Goal: Task Accomplishment & Management: Complete application form

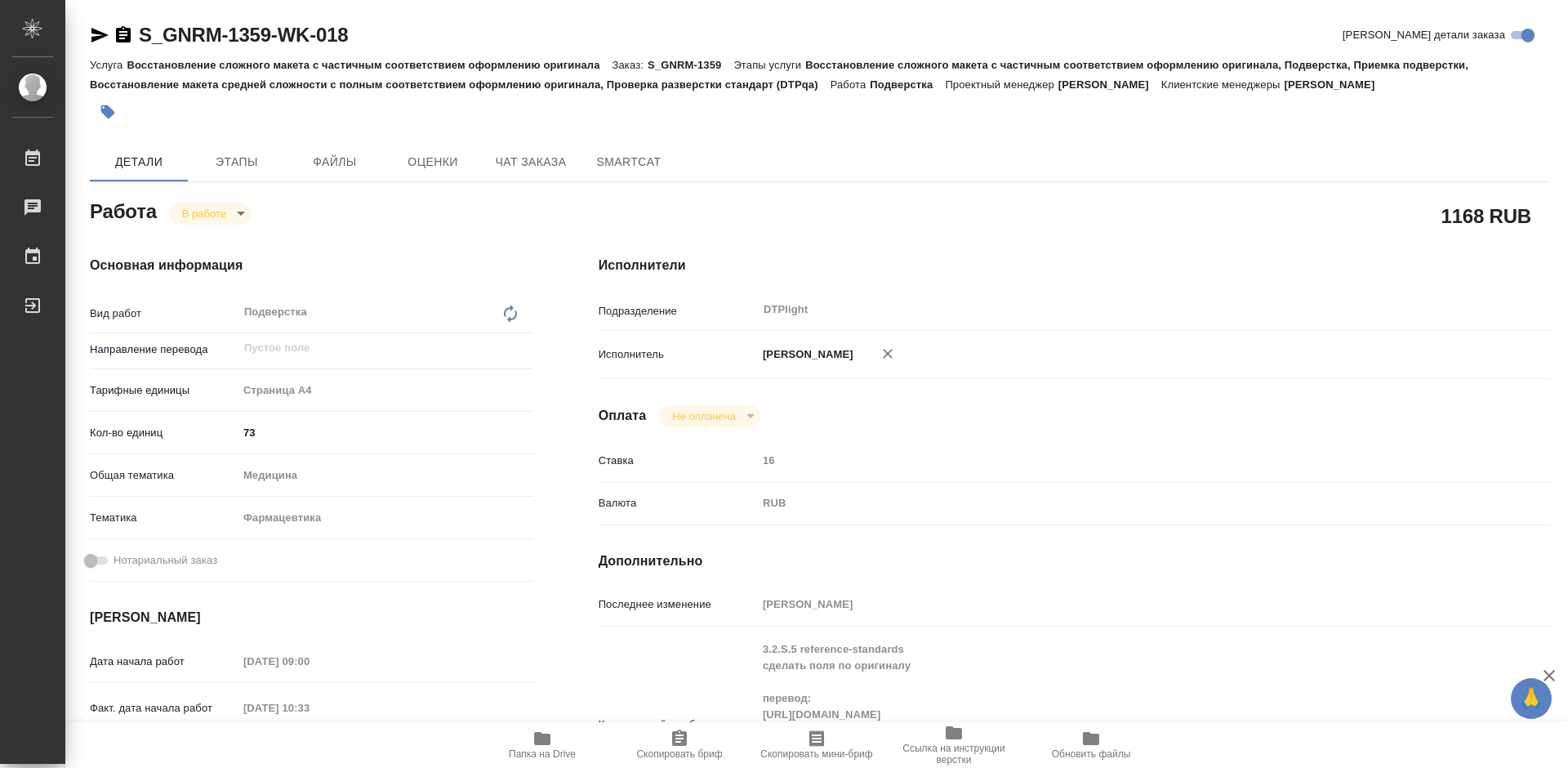
scroll to position [327, 0]
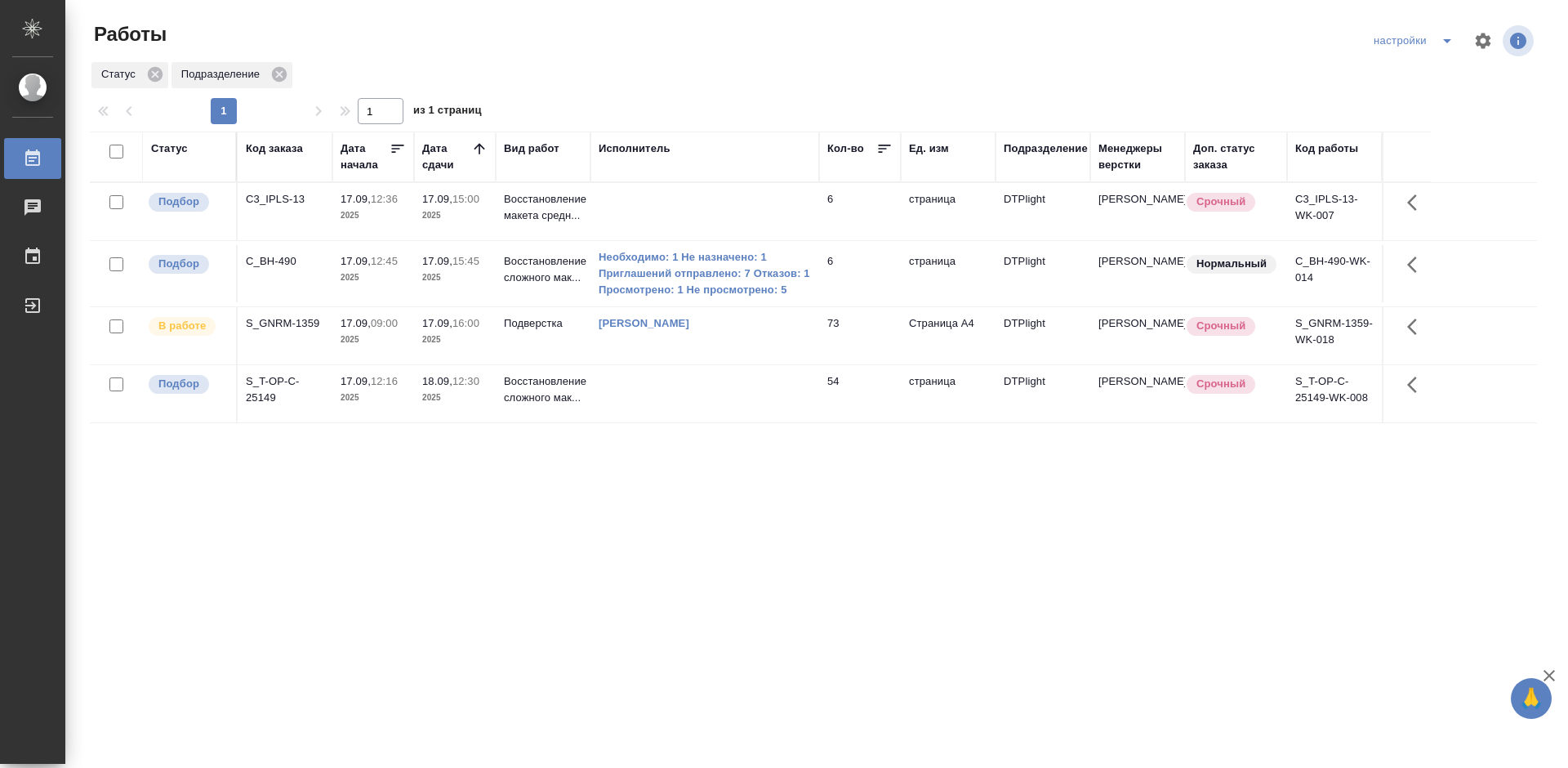
click at [737, 603] on div "Статус Код заказа Дата начала Дата сдачи Вид работ Исполнитель Кол-во Ед. изм П…" at bounding box center [813, 426] width 1447 height 588
click at [270, 382] on div "S_T-OP-C-25149" at bounding box center [285, 390] width 78 height 33
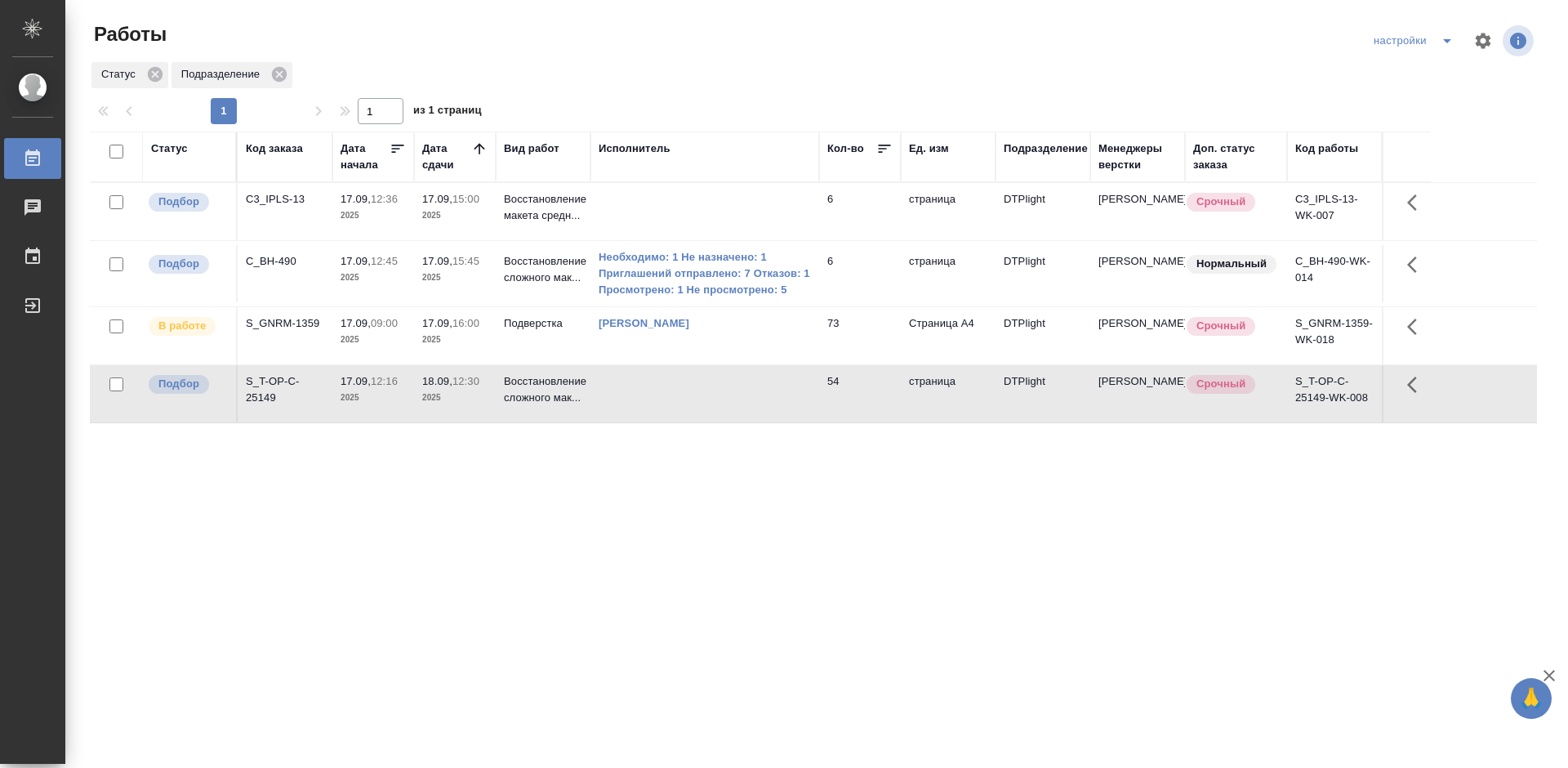
click at [270, 382] on div "S_T-OP-C-25149" at bounding box center [285, 390] width 78 height 33
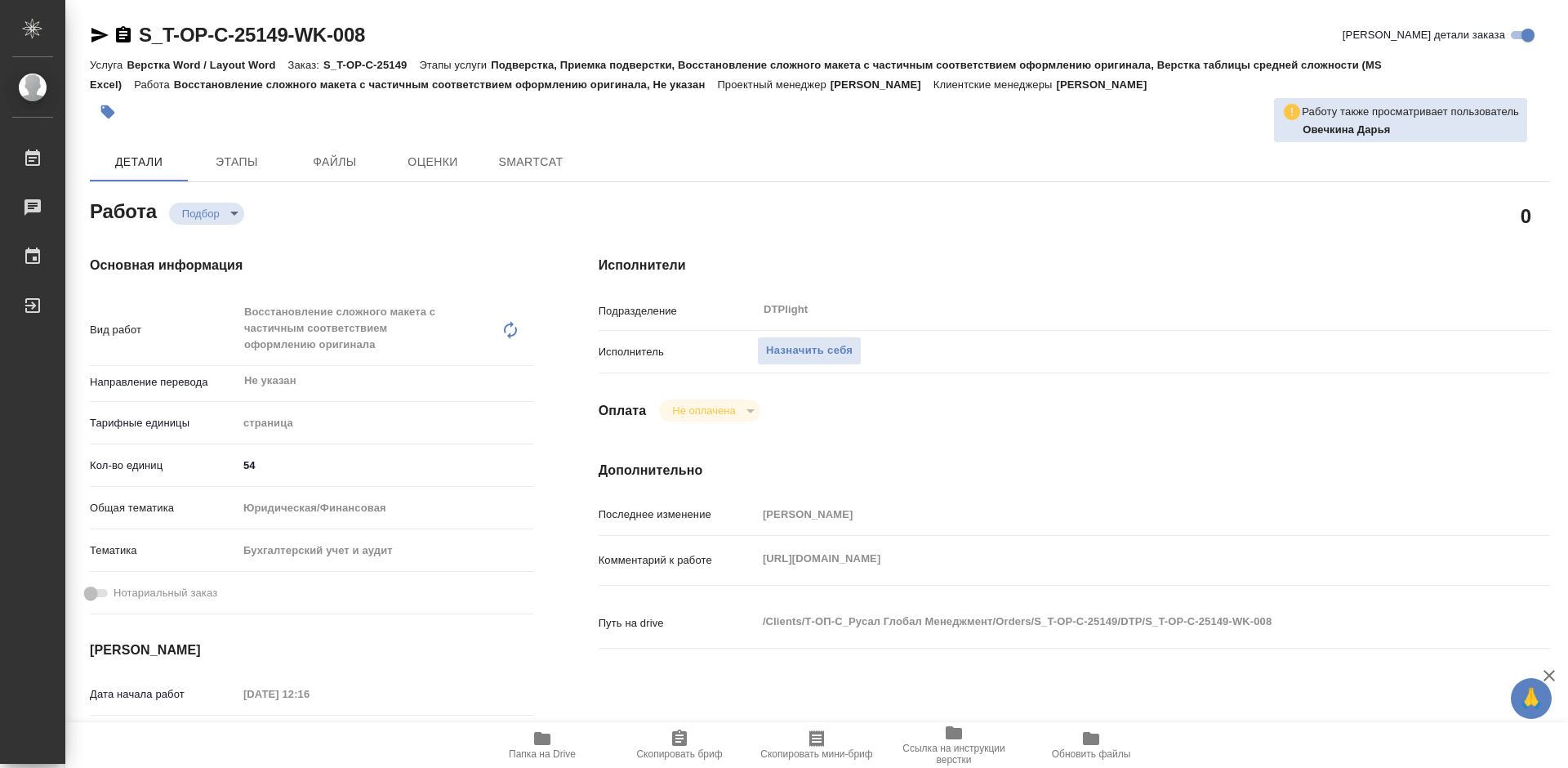
type textarea "x"
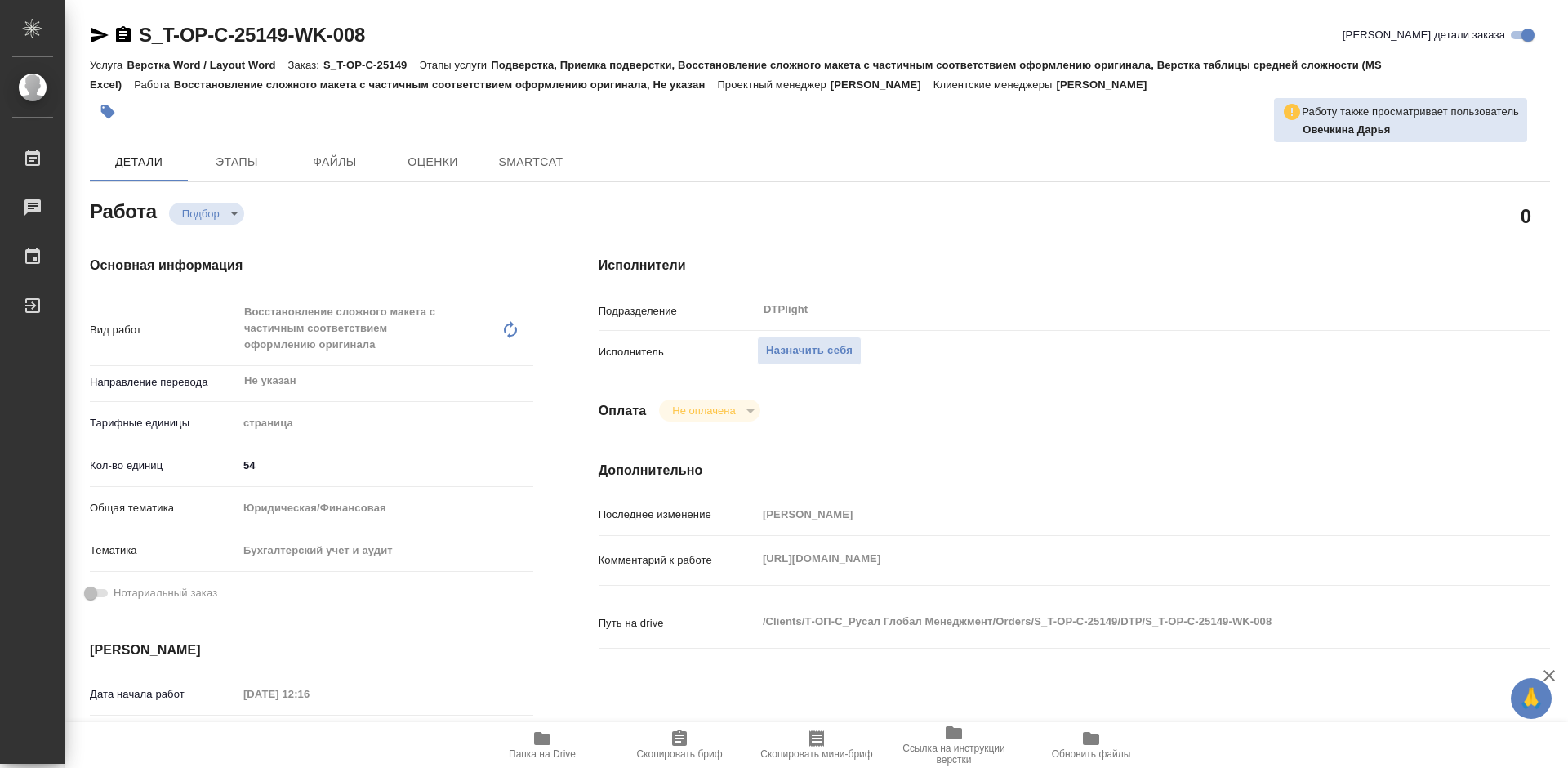
type textarea "x"
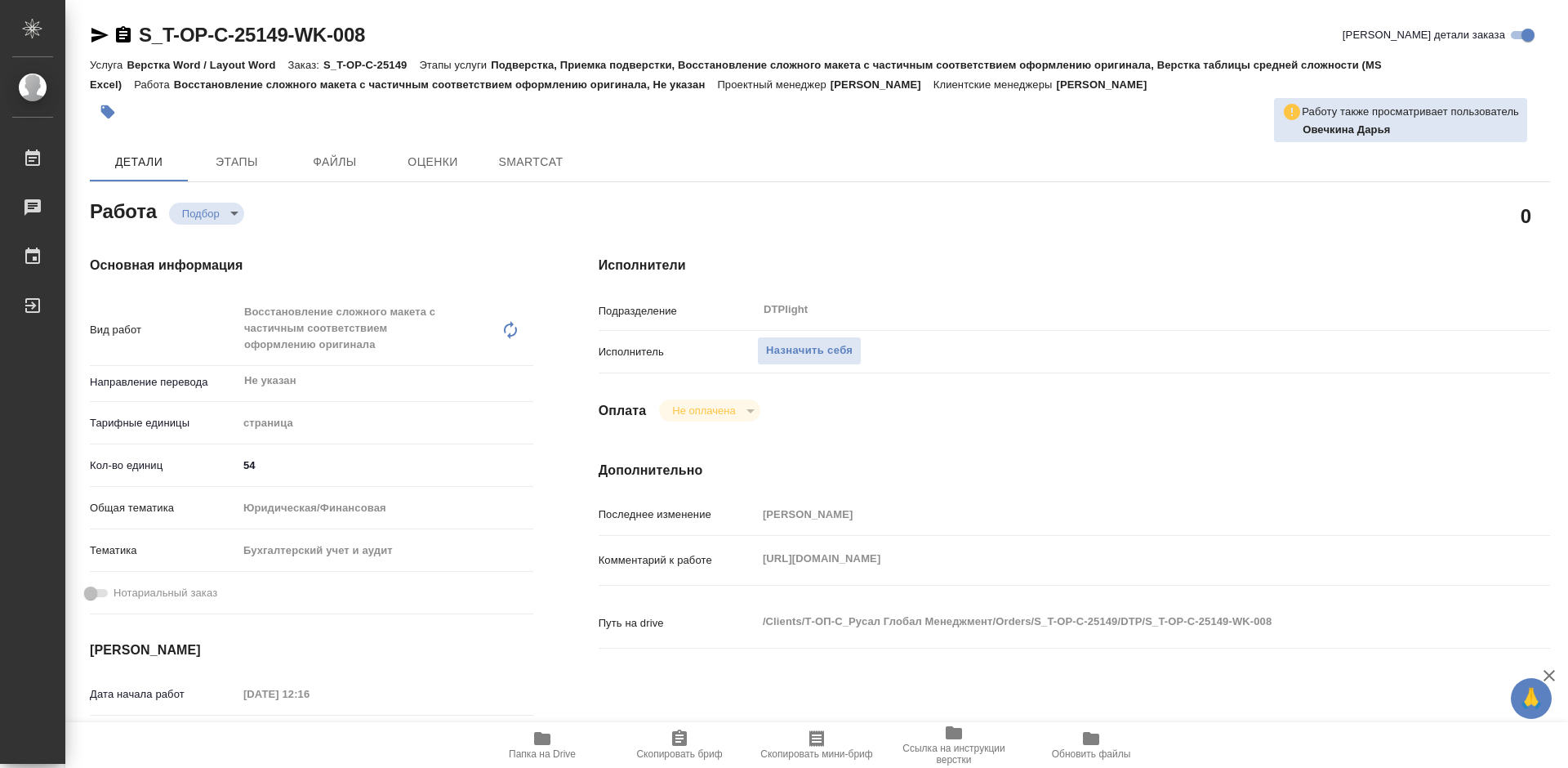
type textarea "x"
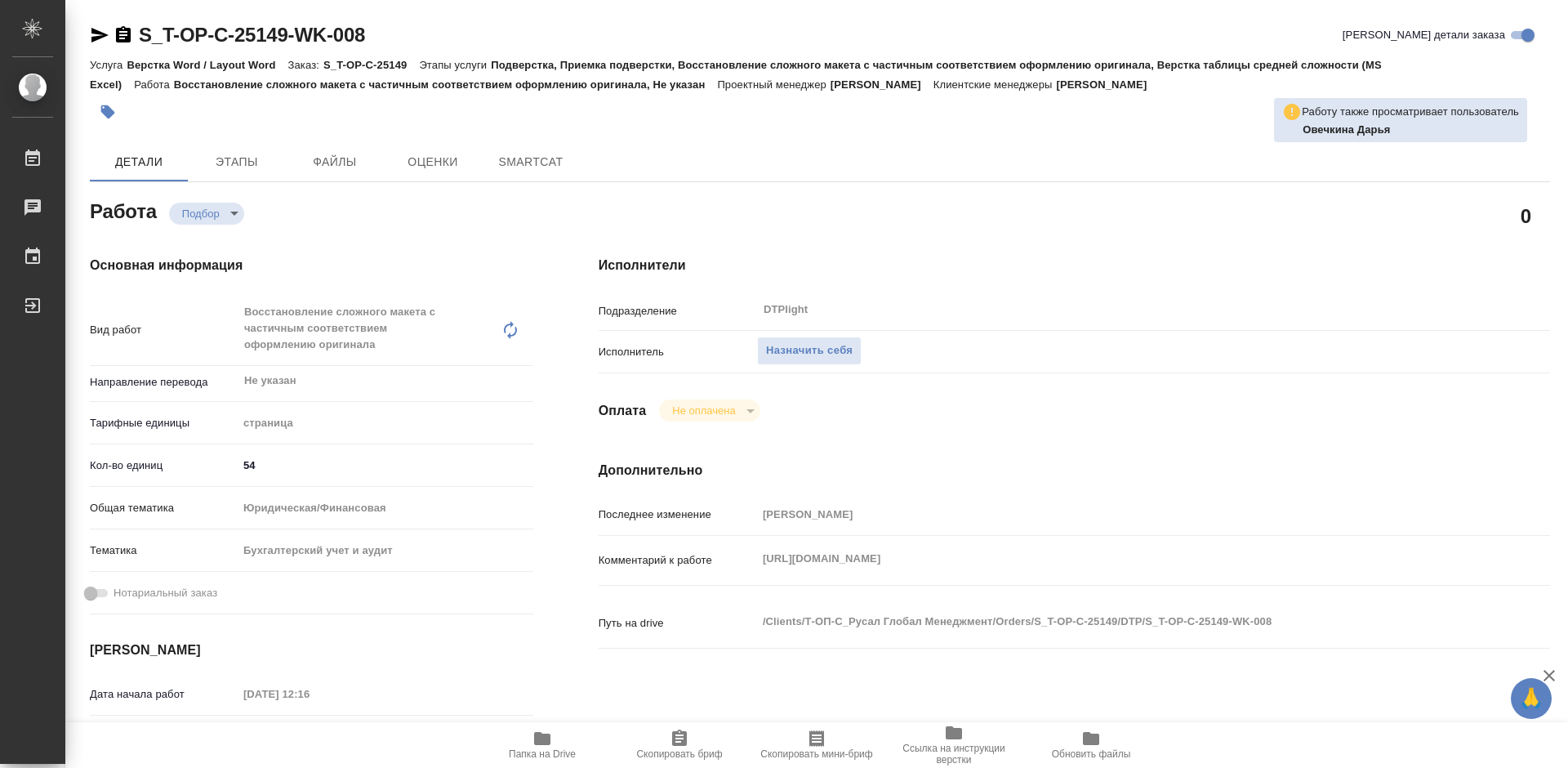
type textarea "x"
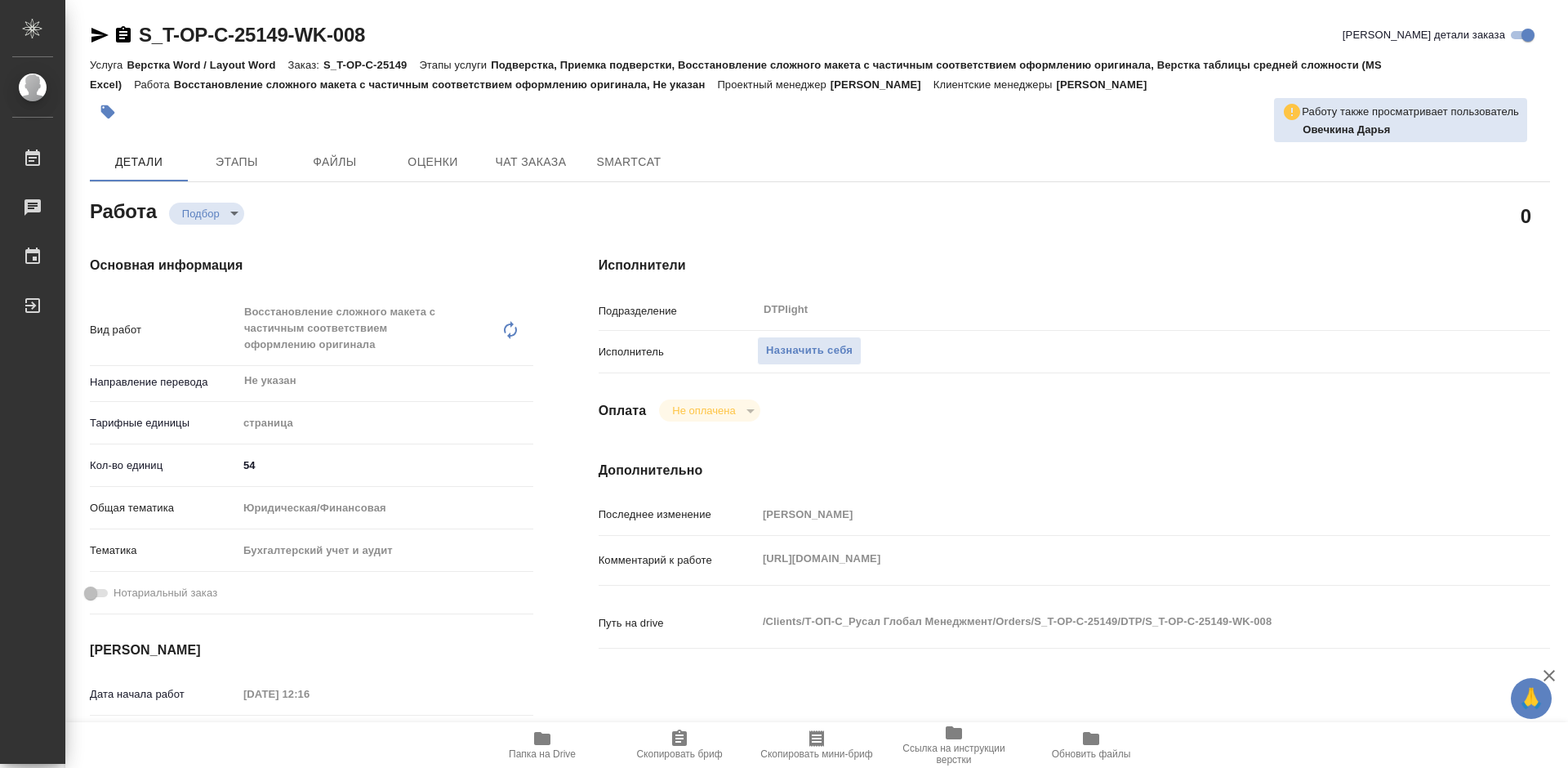
type textarea "x"
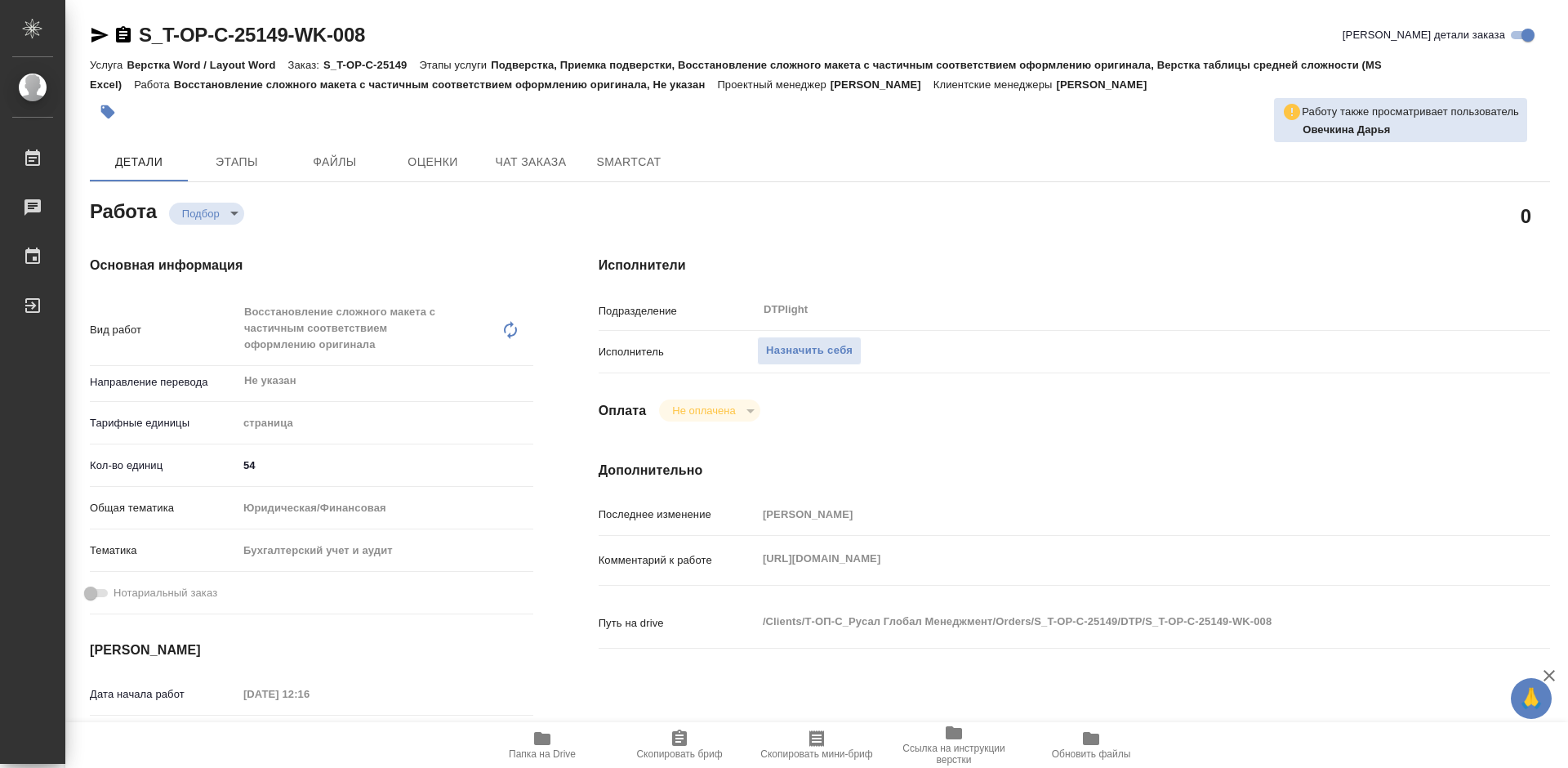
type textarea "x"
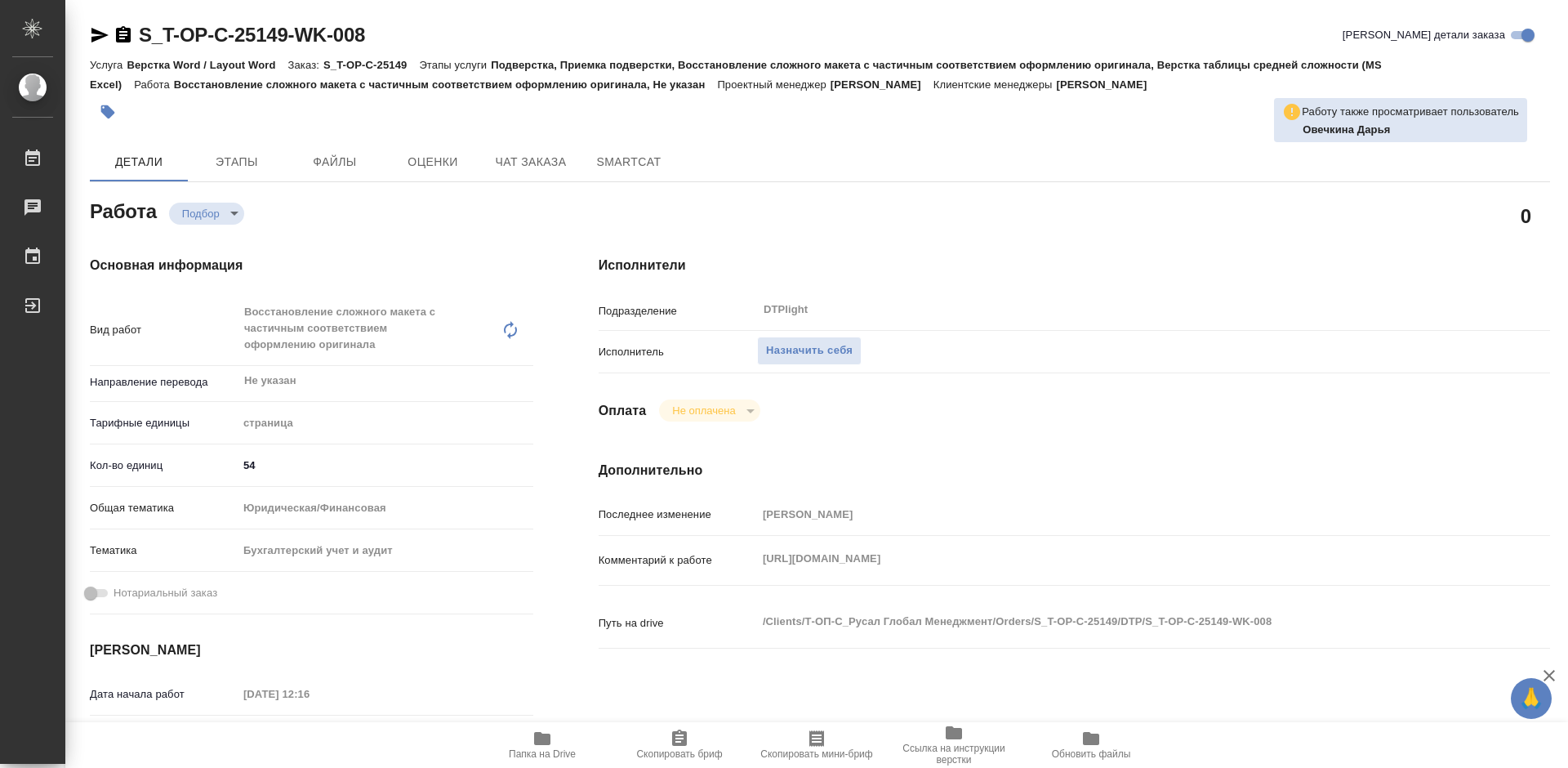
click at [548, 739] on icon "button" at bounding box center [542, 739] width 16 height 13
click at [1082, 249] on div "Исполнители Подразделение DTPlight ​ Исполнитель Назначить себя Оплата Не оплач…" at bounding box center [1074, 588] width 1017 height 730
type textarea "x"
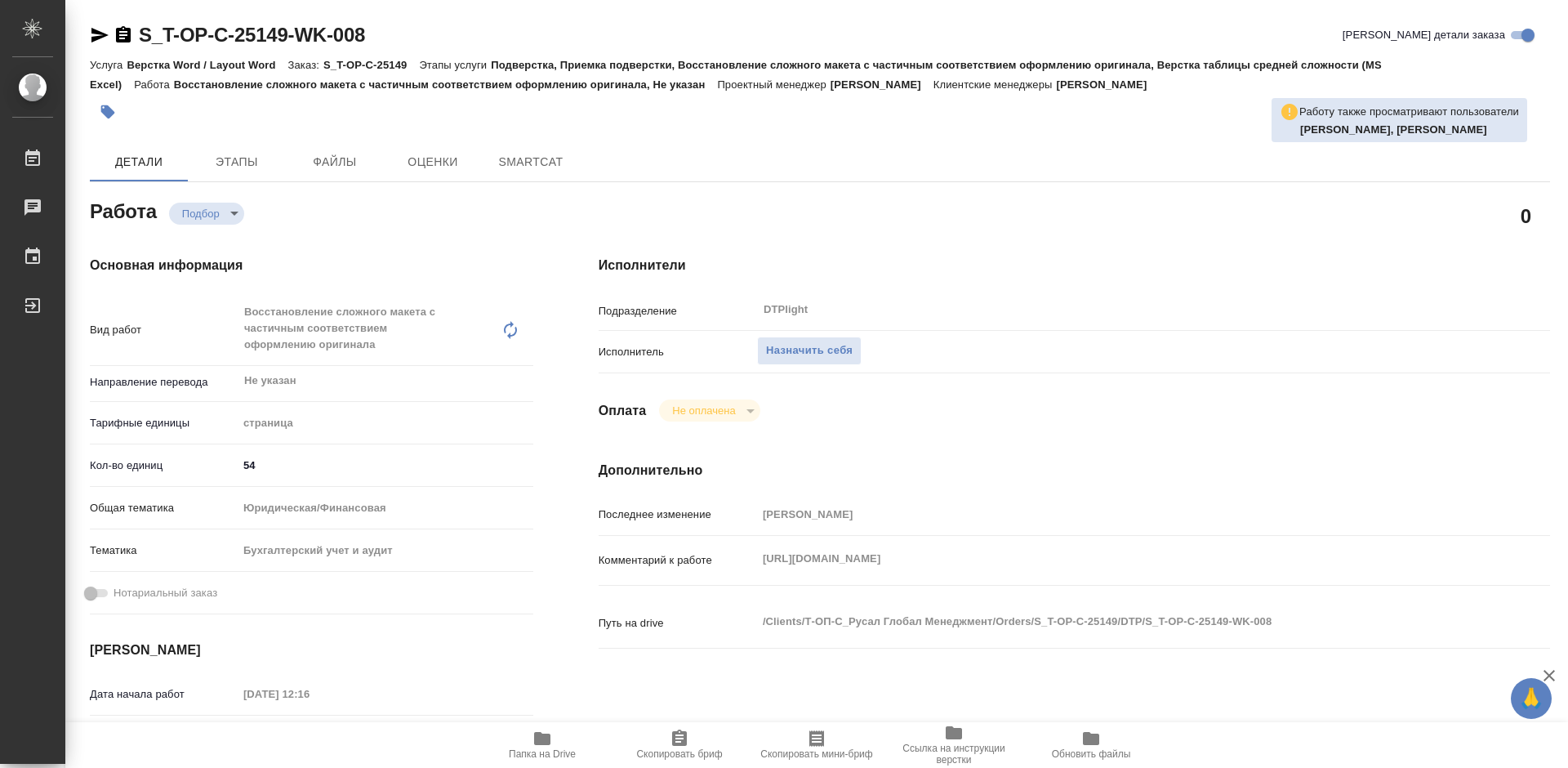
type textarea "x"
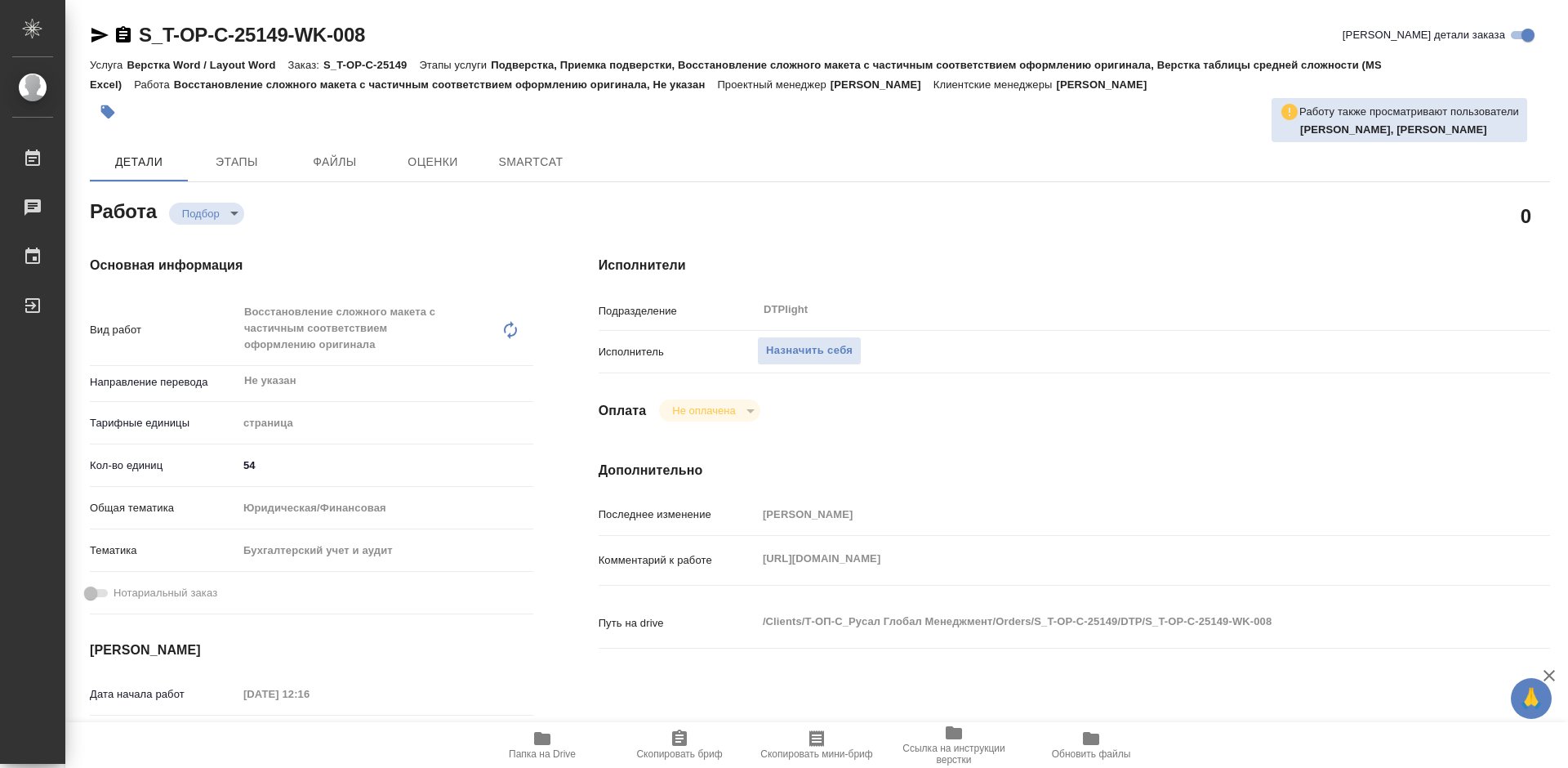
type textarea "x"
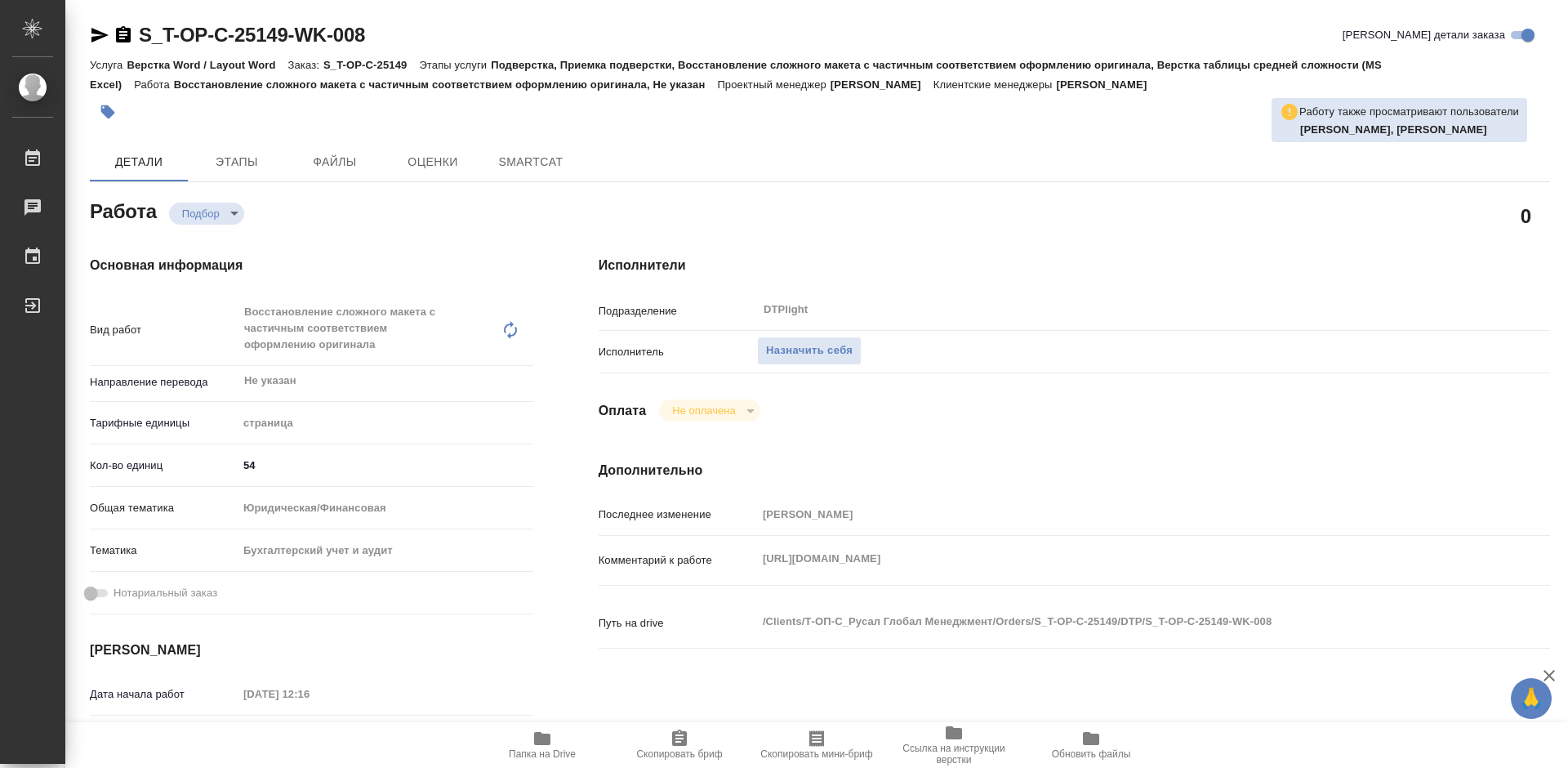
type textarea "x"
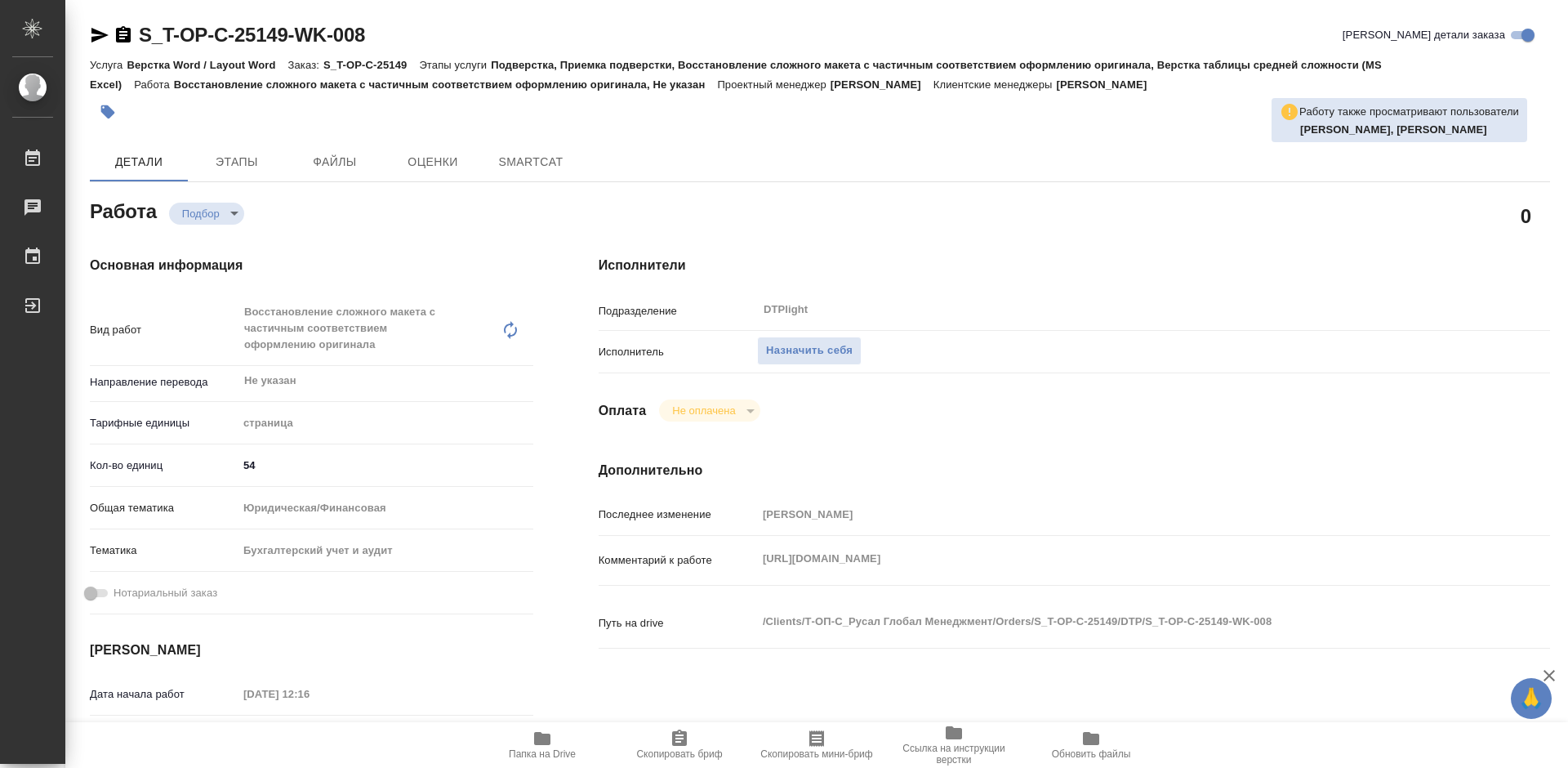
type textarea "x"
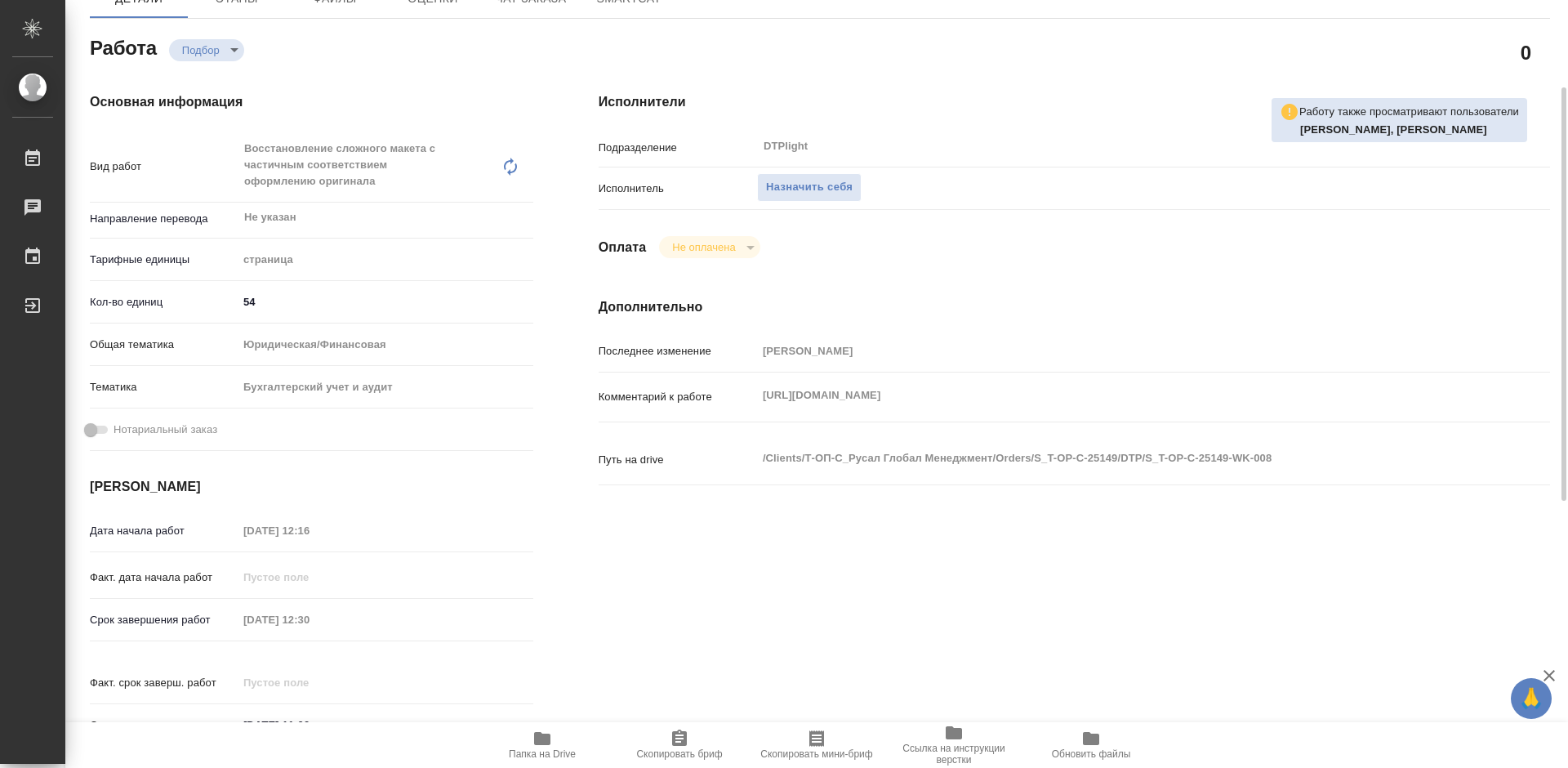
type textarea "x"
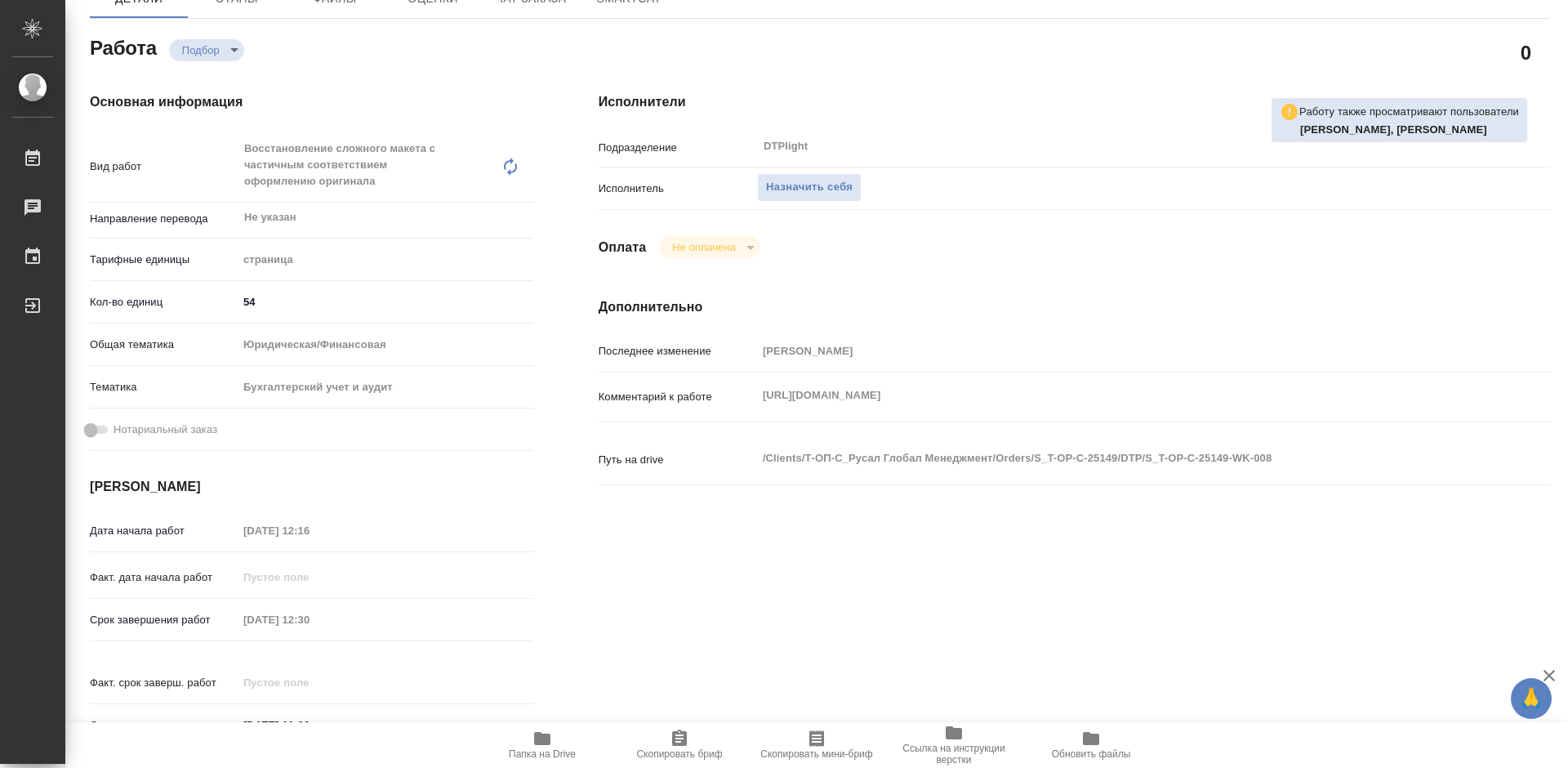
type textarea "x"
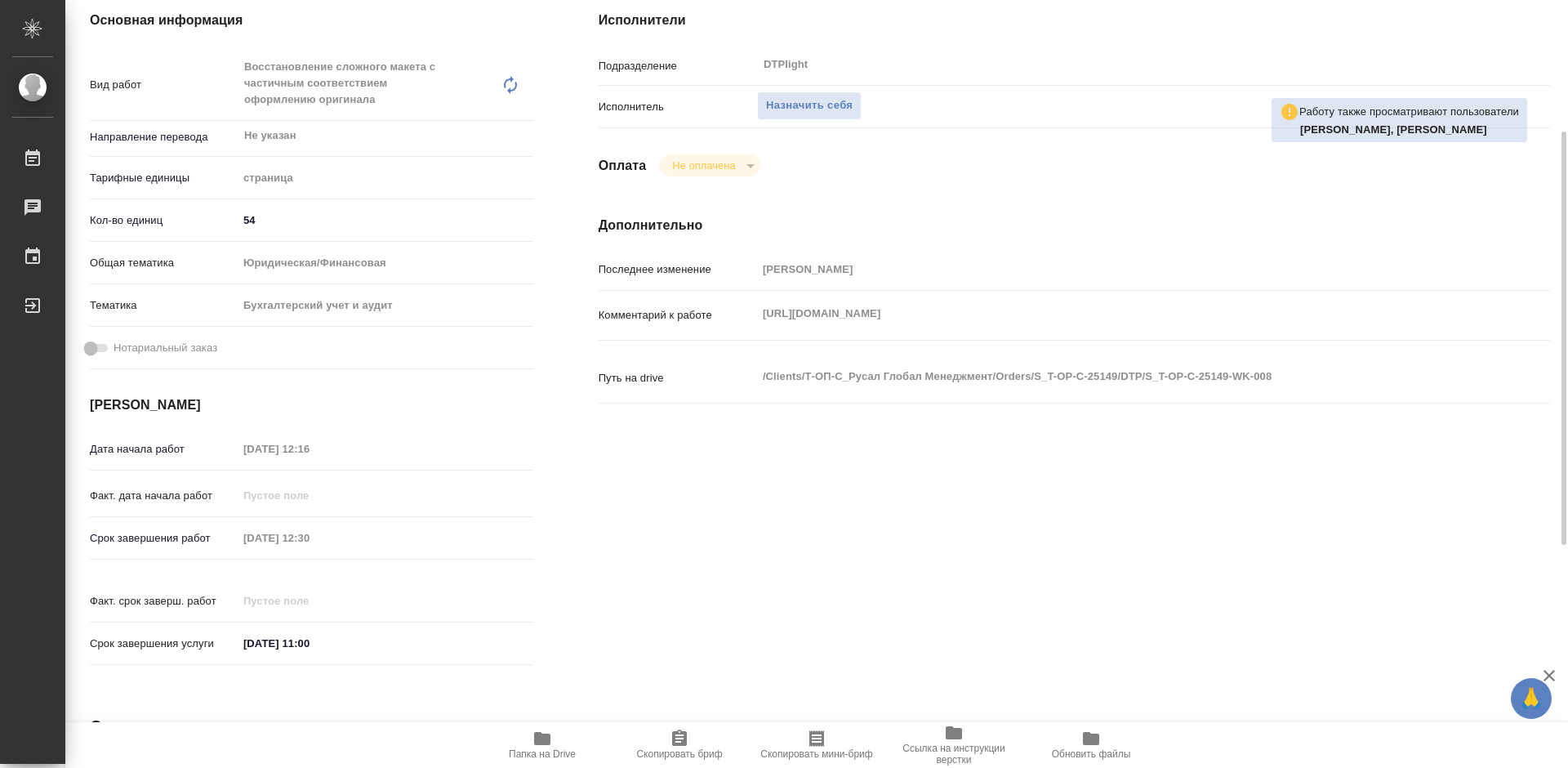
scroll to position [0, 0]
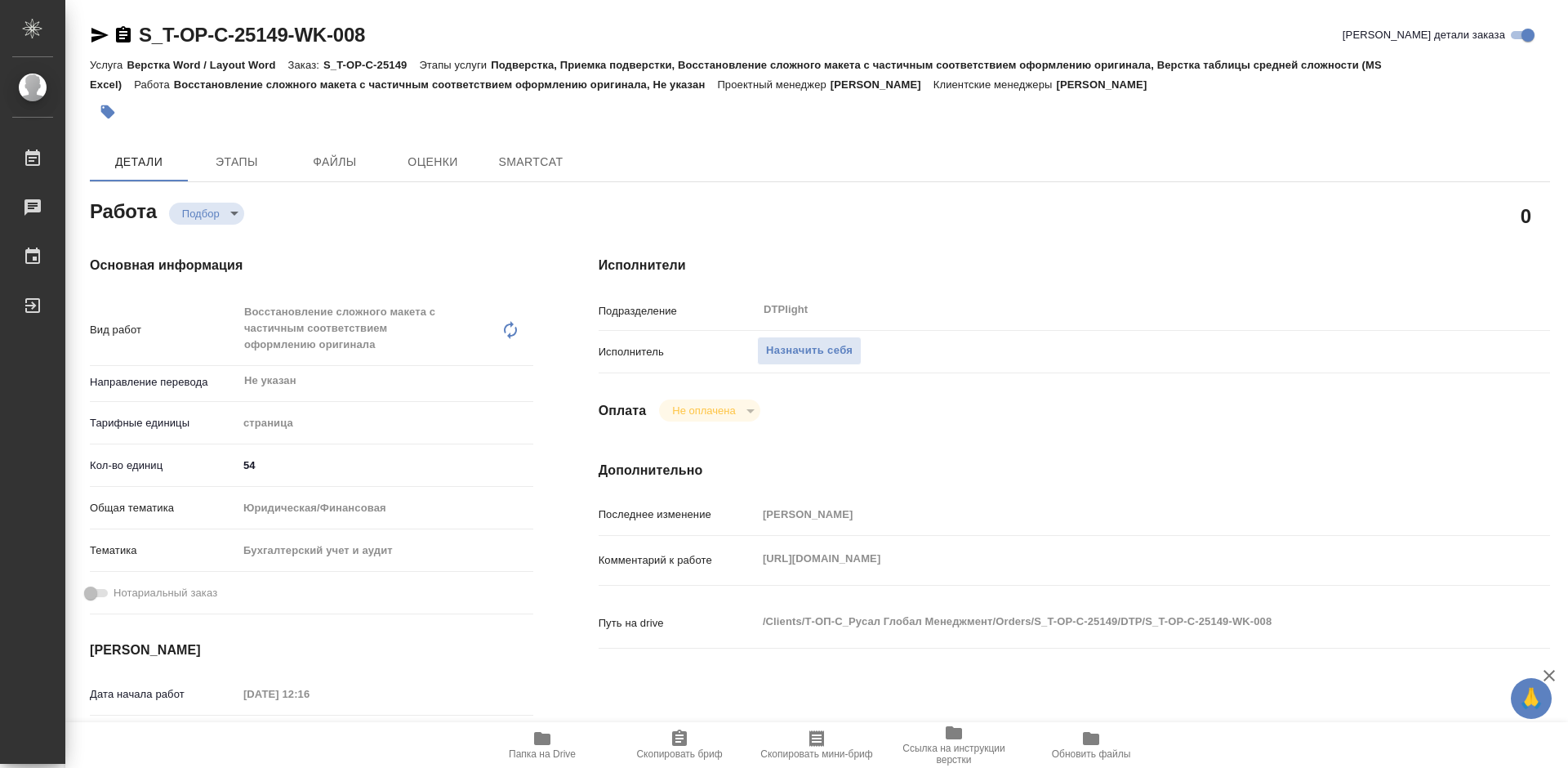
type textarea "x"
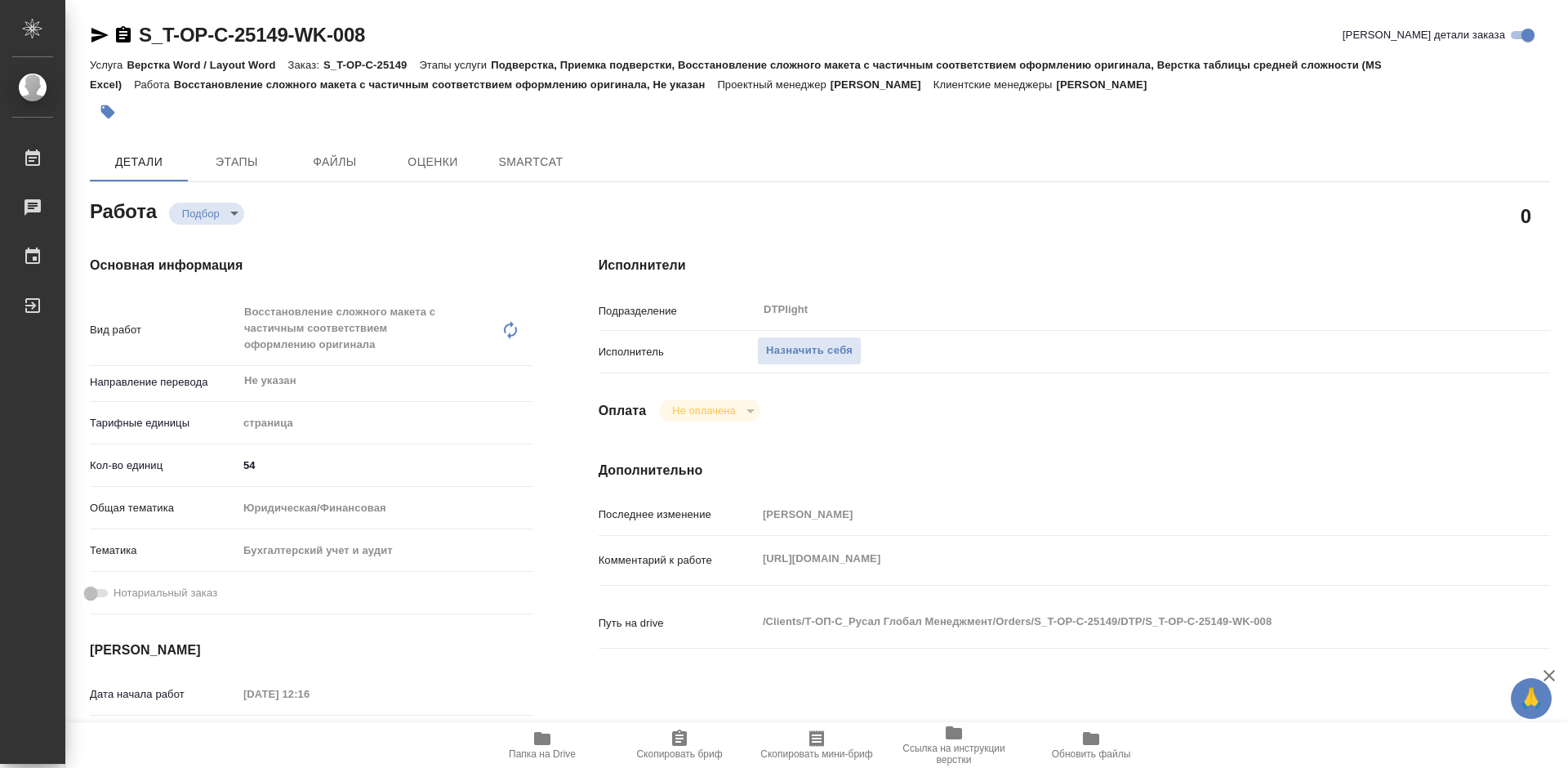
type textarea "x"
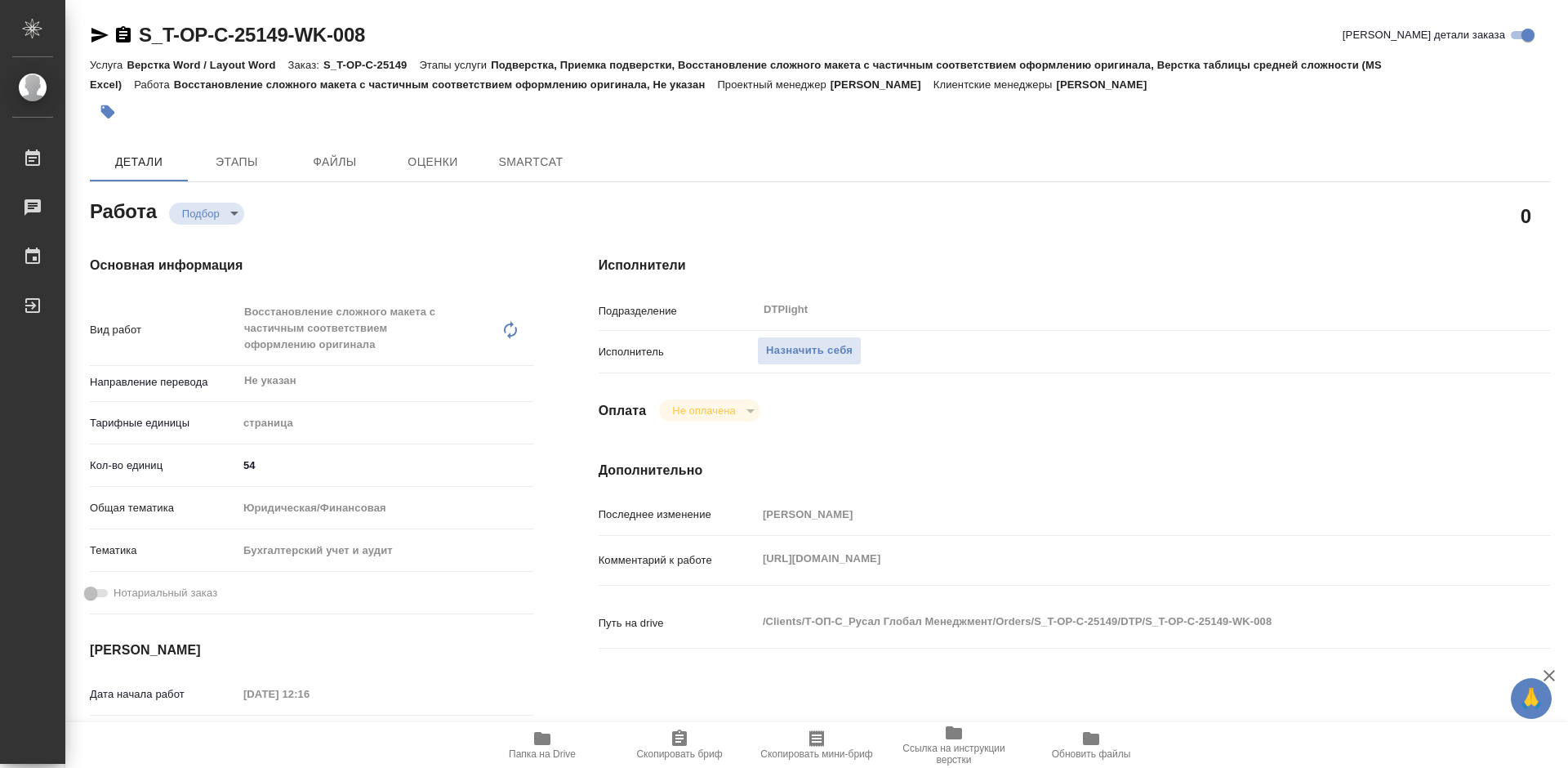
type textarea "x"
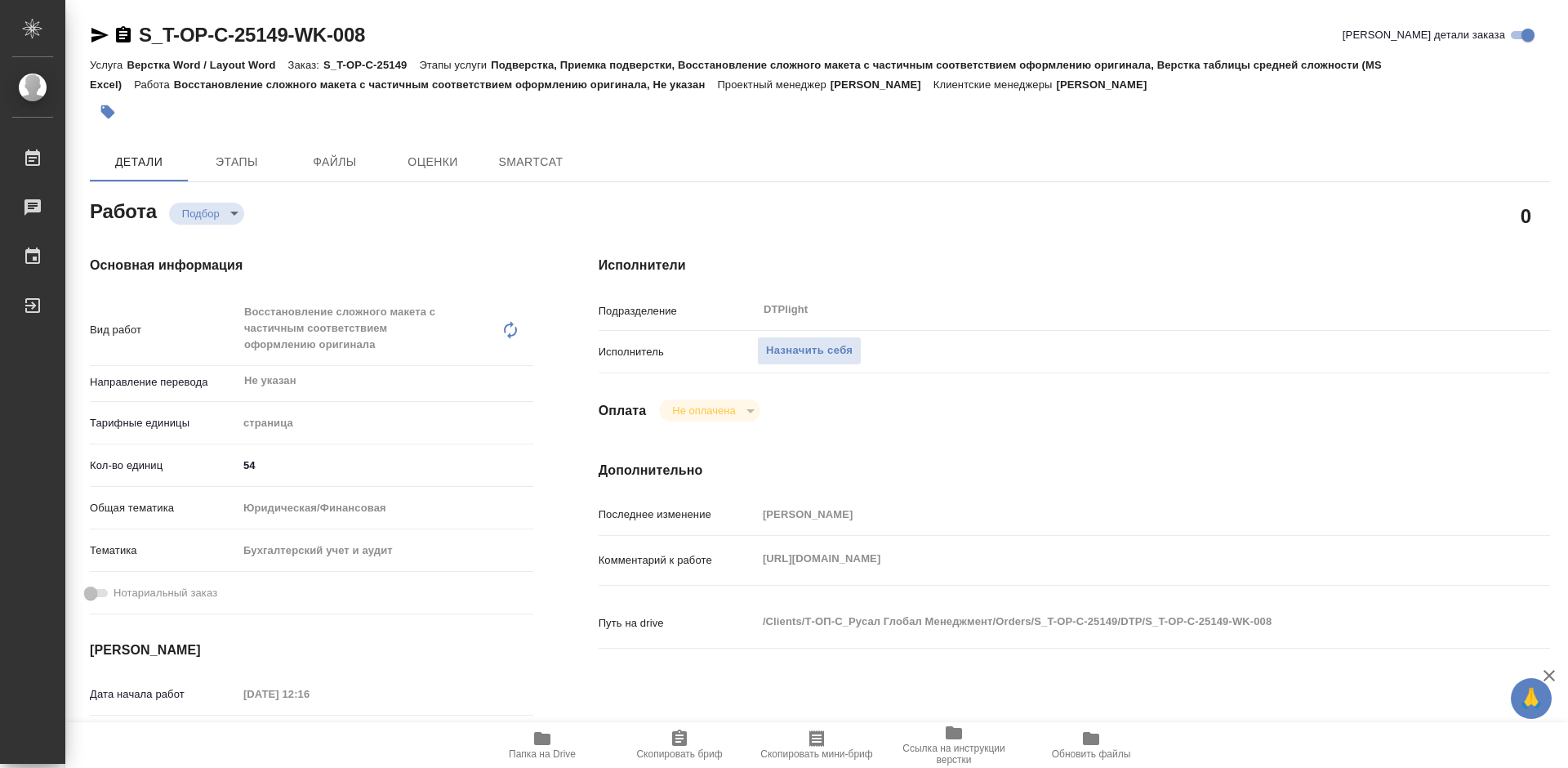
type textarea "x"
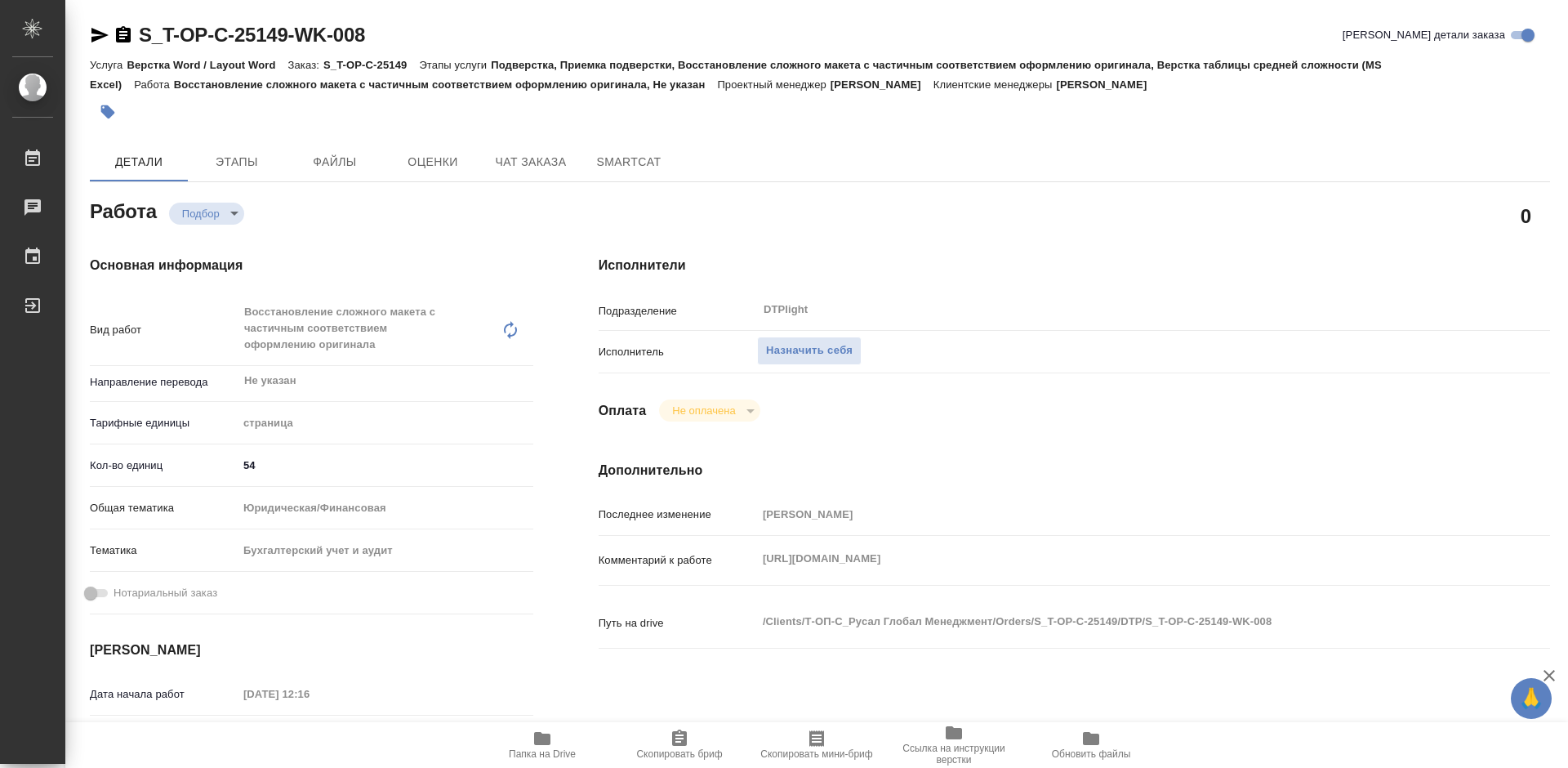
type textarea "x"
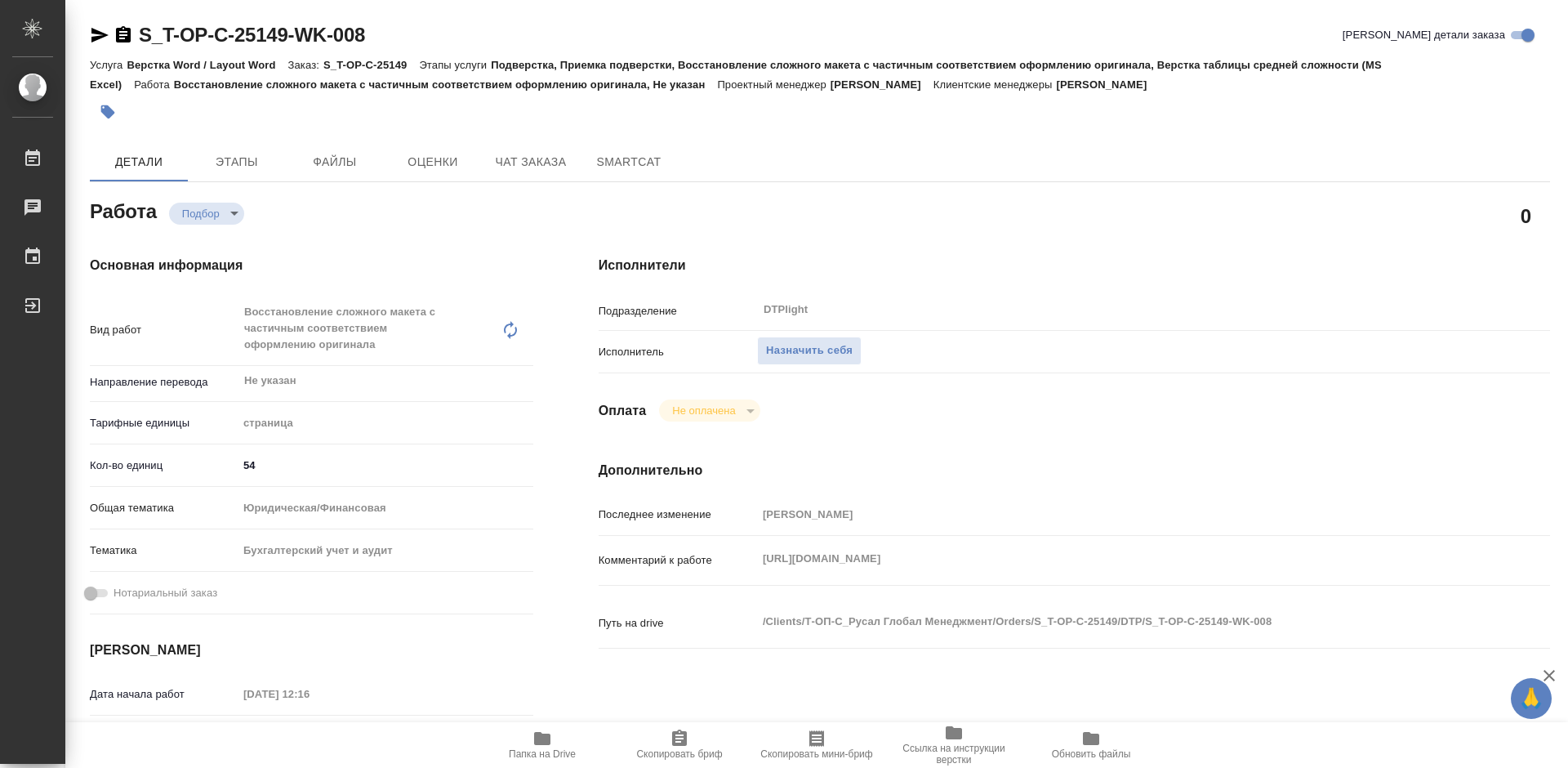
type textarea "x"
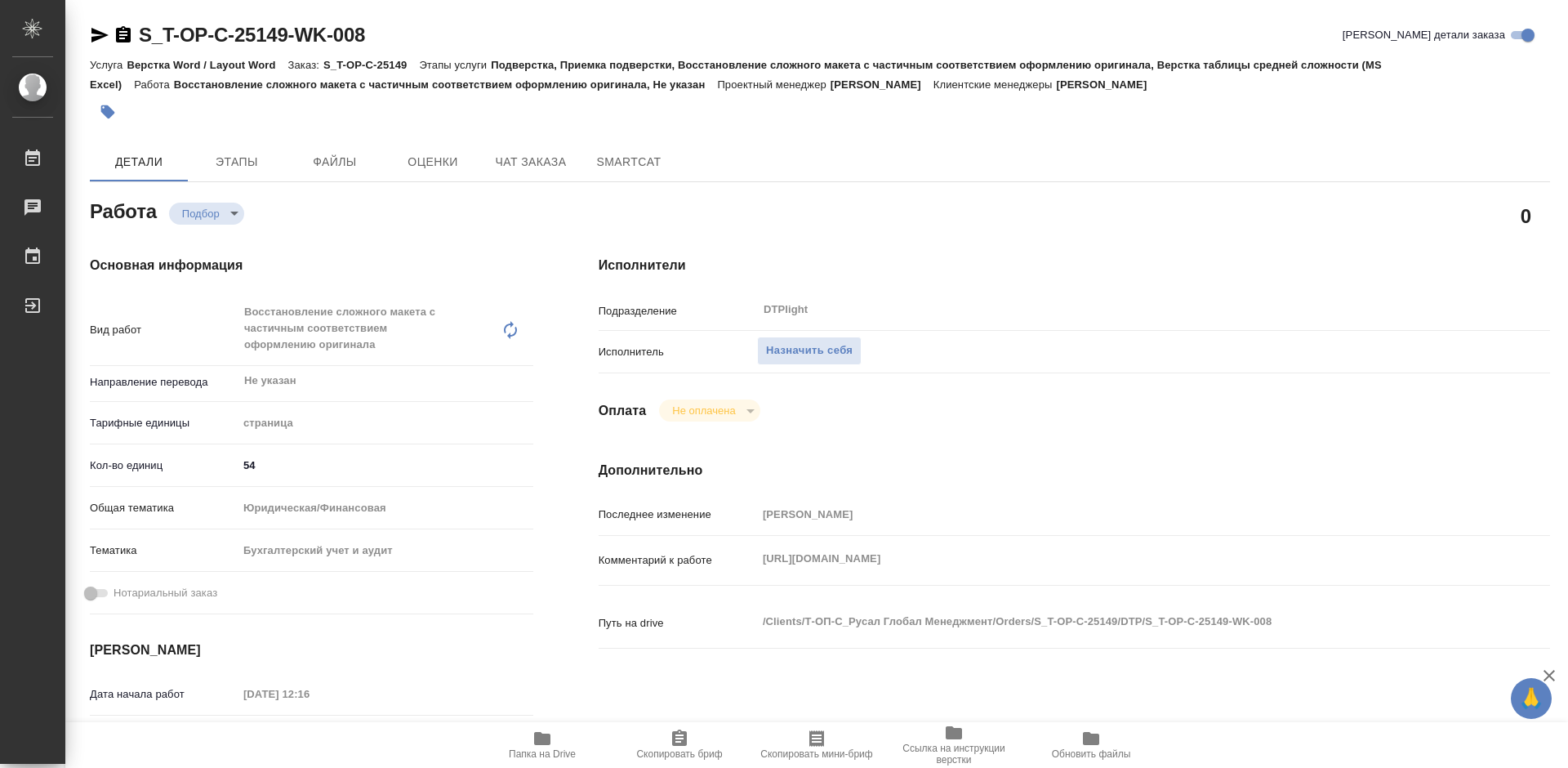
type textarea "x"
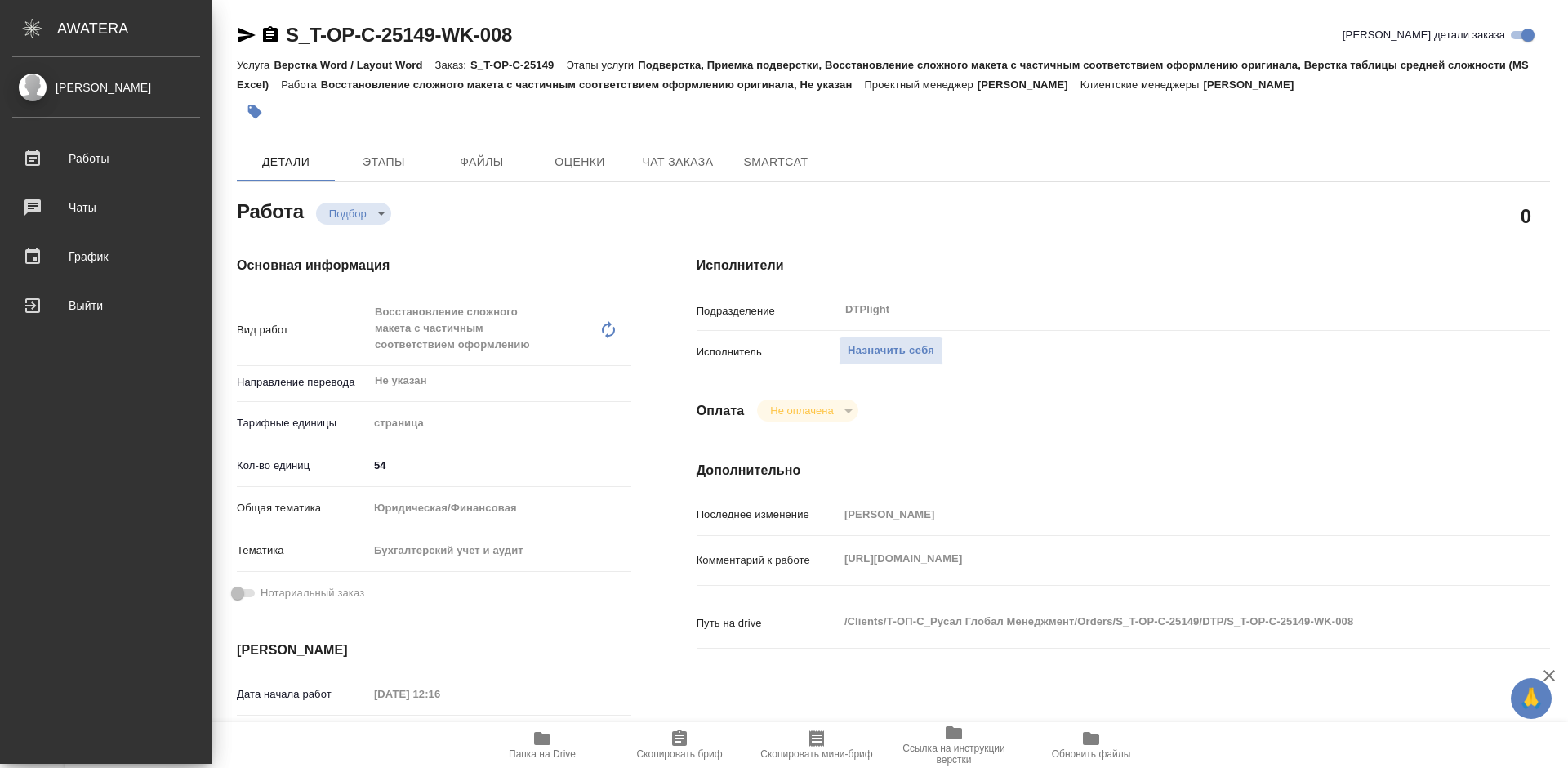
type textarea "x"
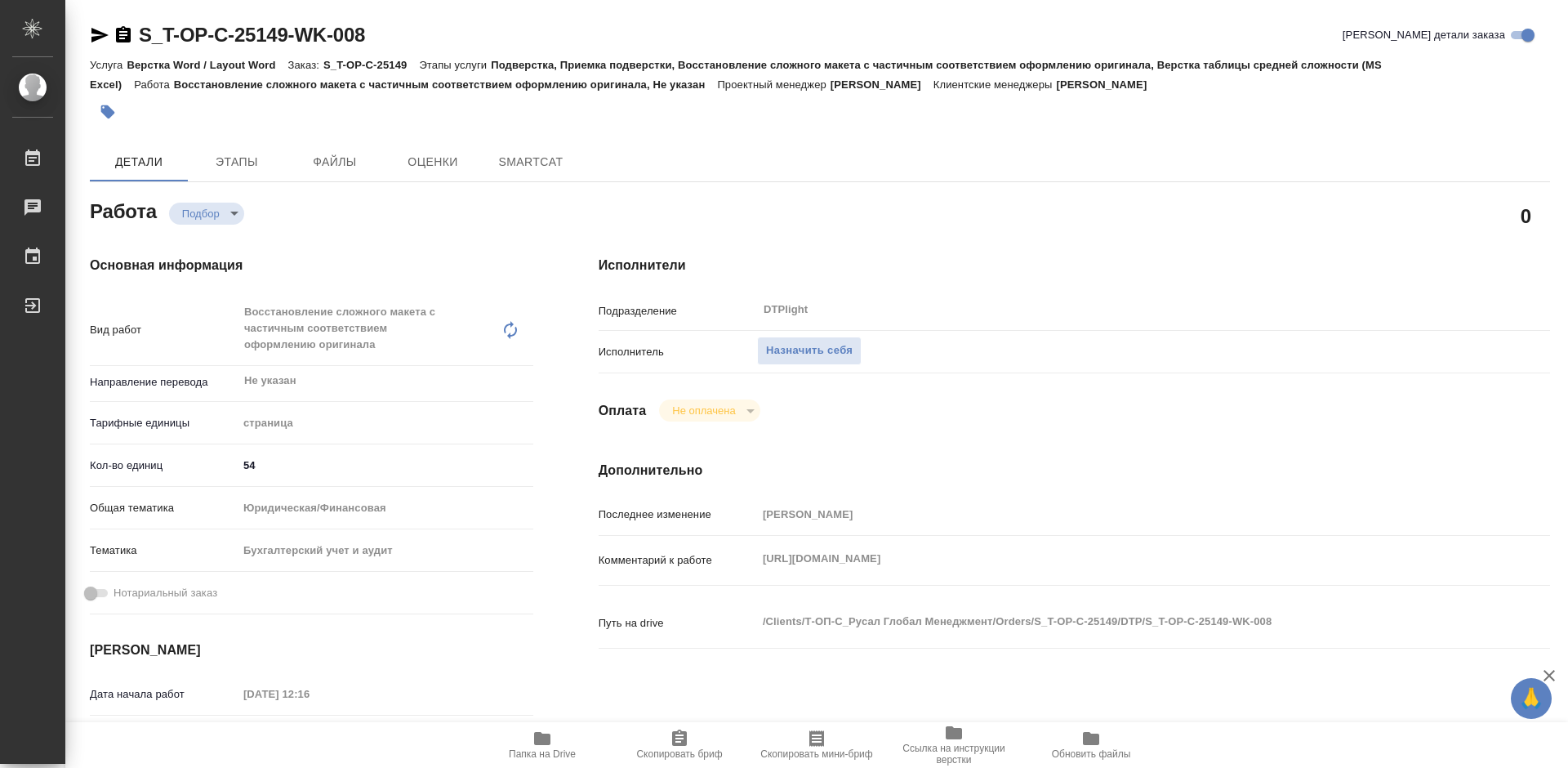
type textarea "x"
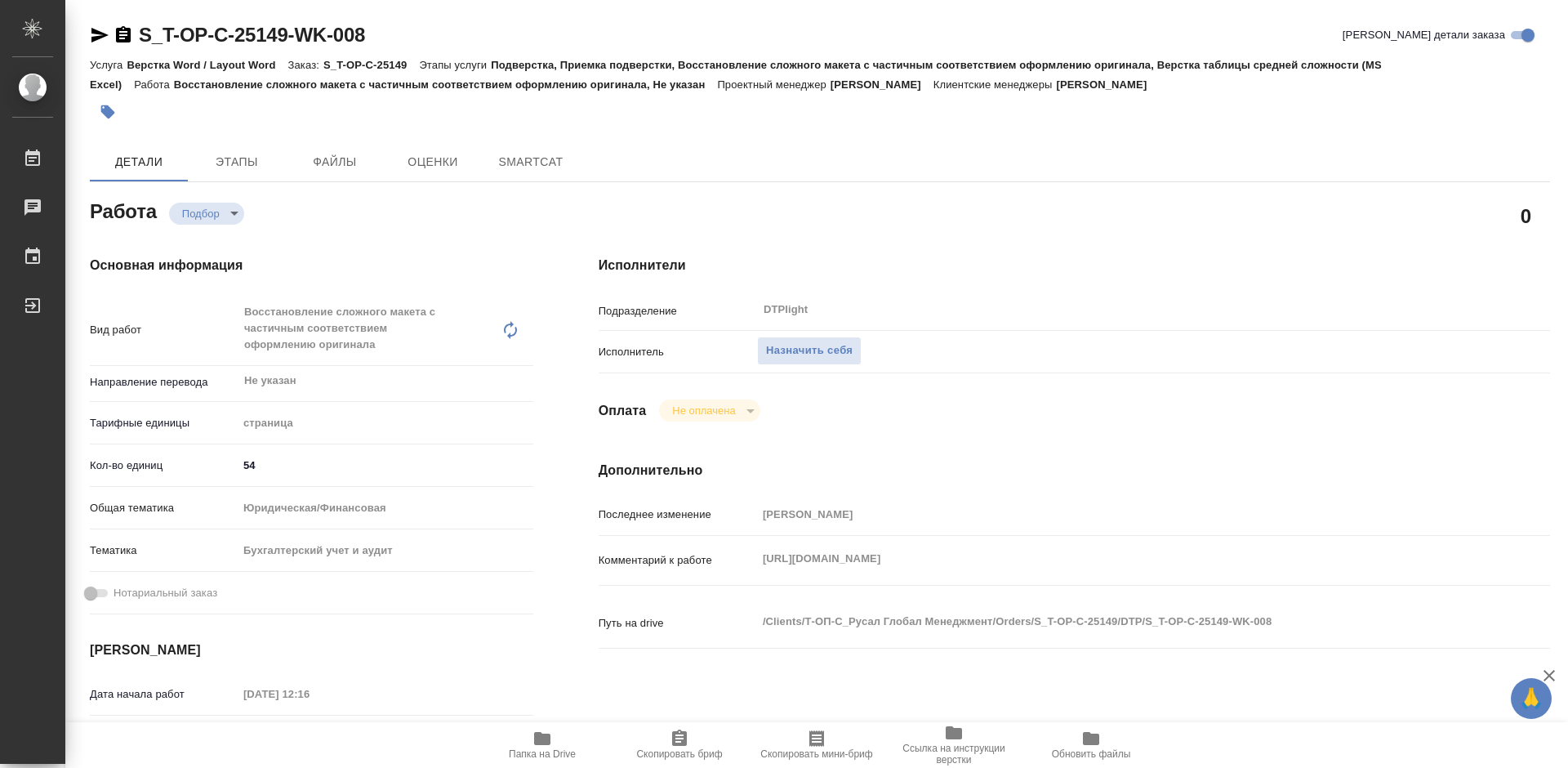
type textarea "x"
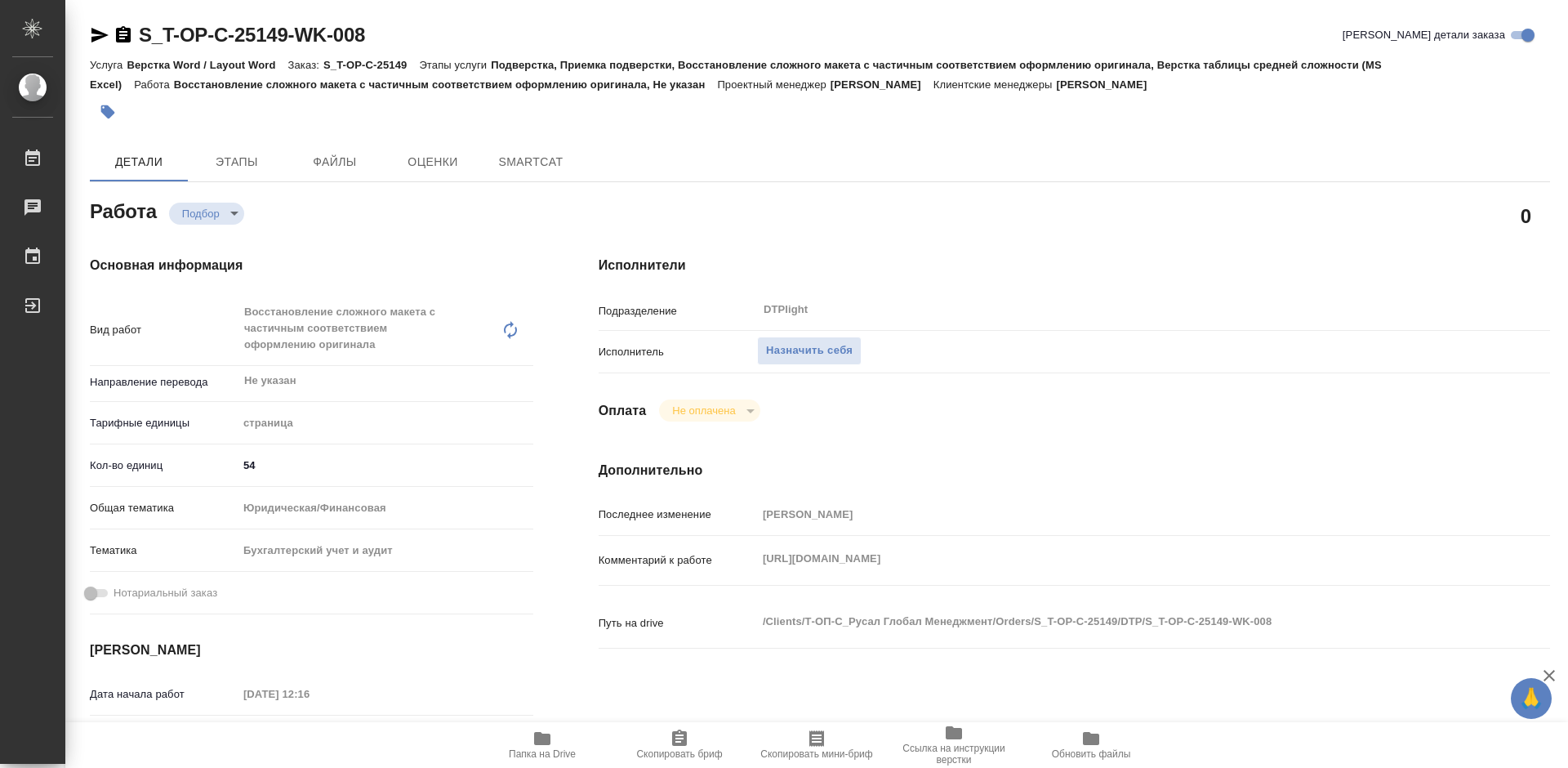
type textarea "x"
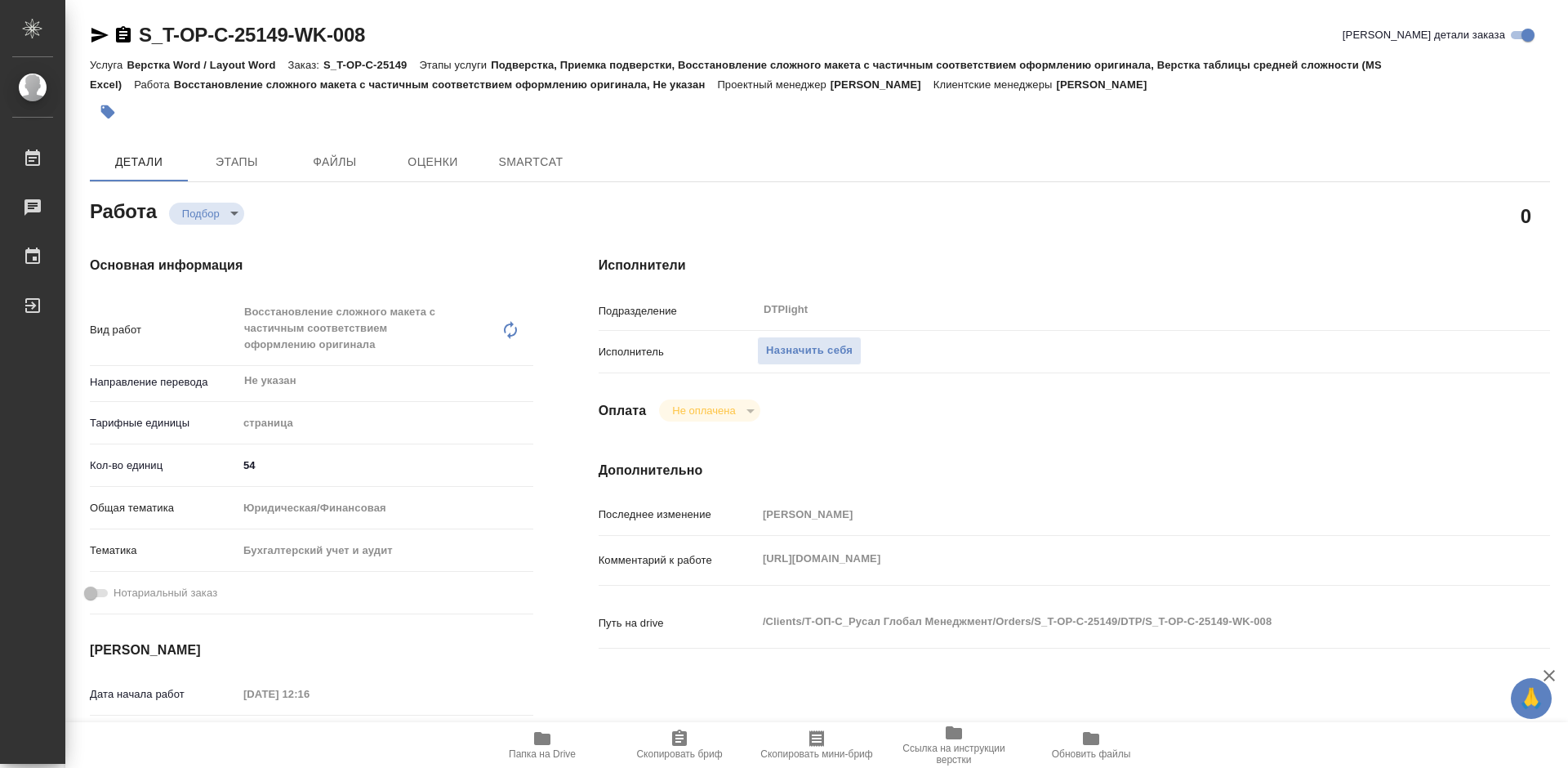
type textarea "x"
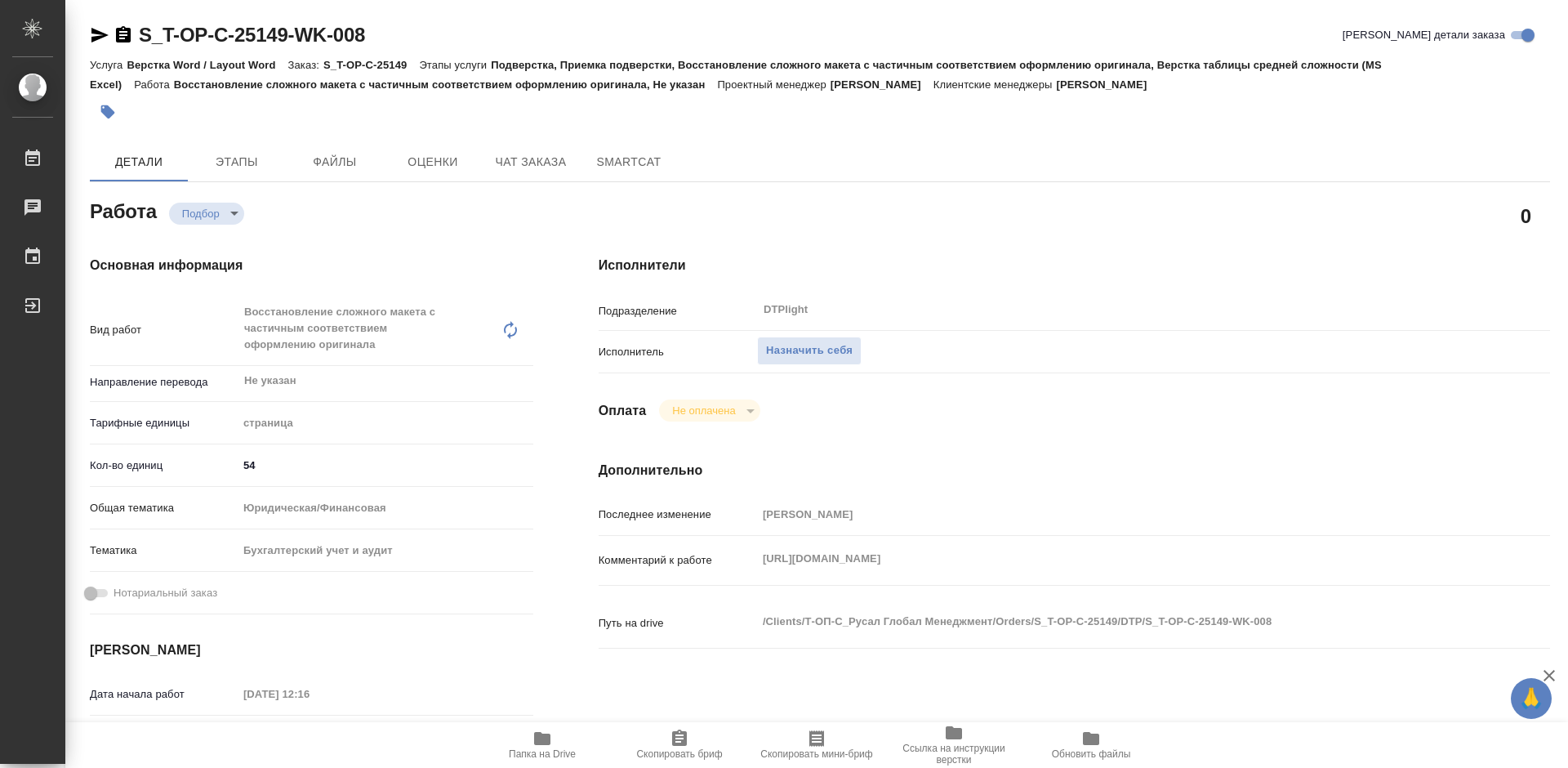
type textarea "x"
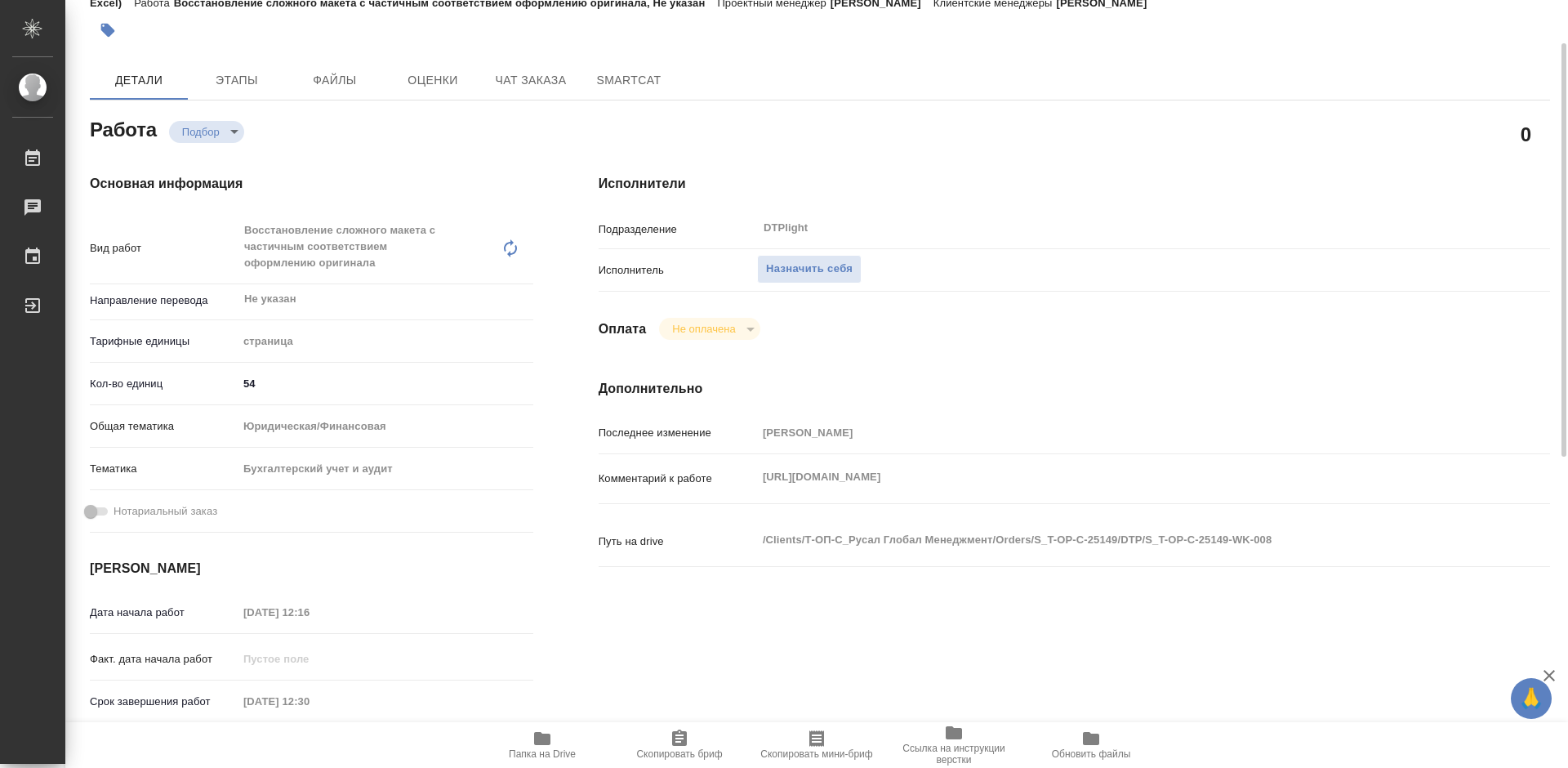
type textarea "x"
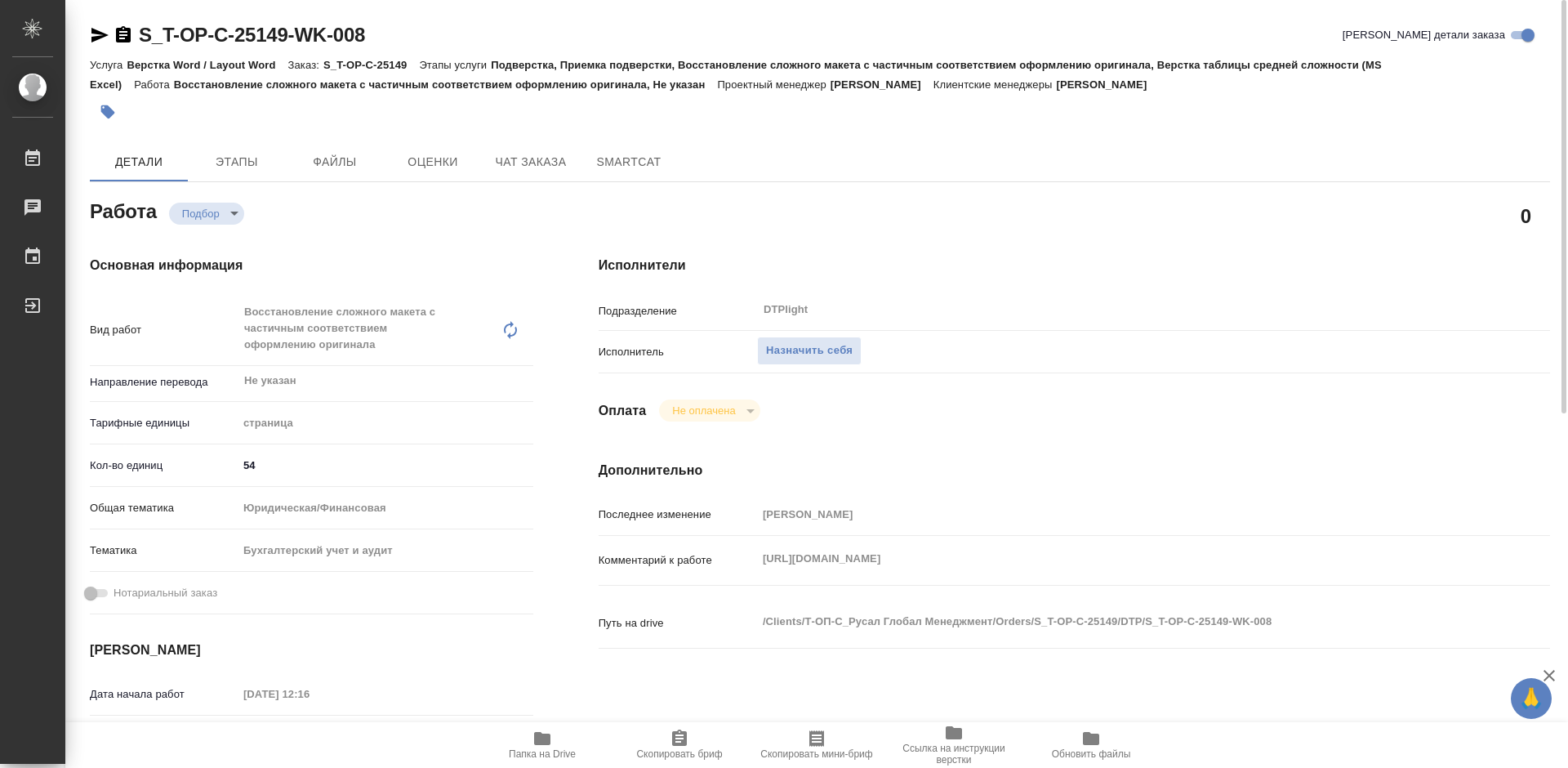
click at [537, 740] on icon "button" at bounding box center [542, 739] width 16 height 13
type textarea "x"
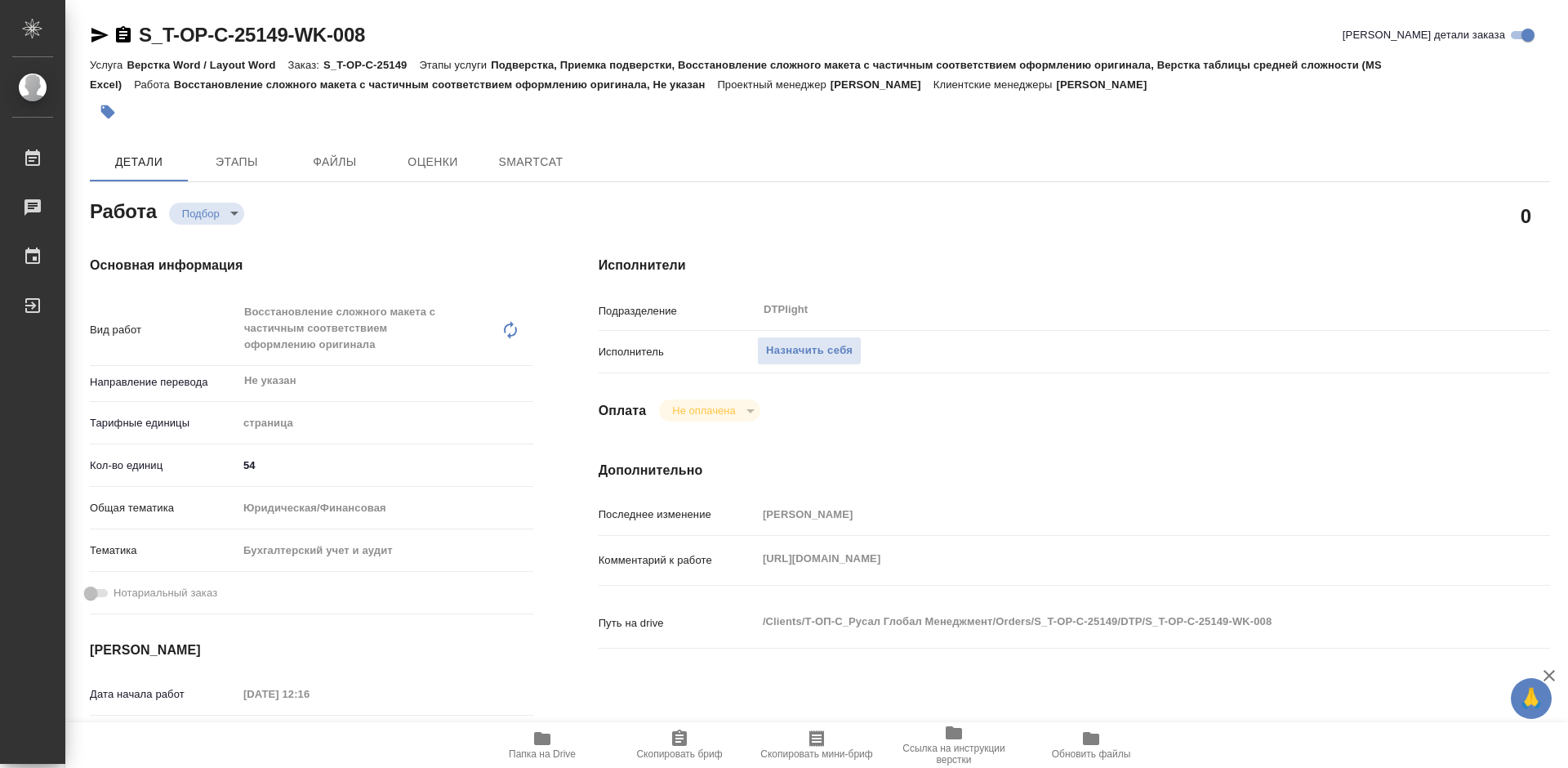
type textarea "x"
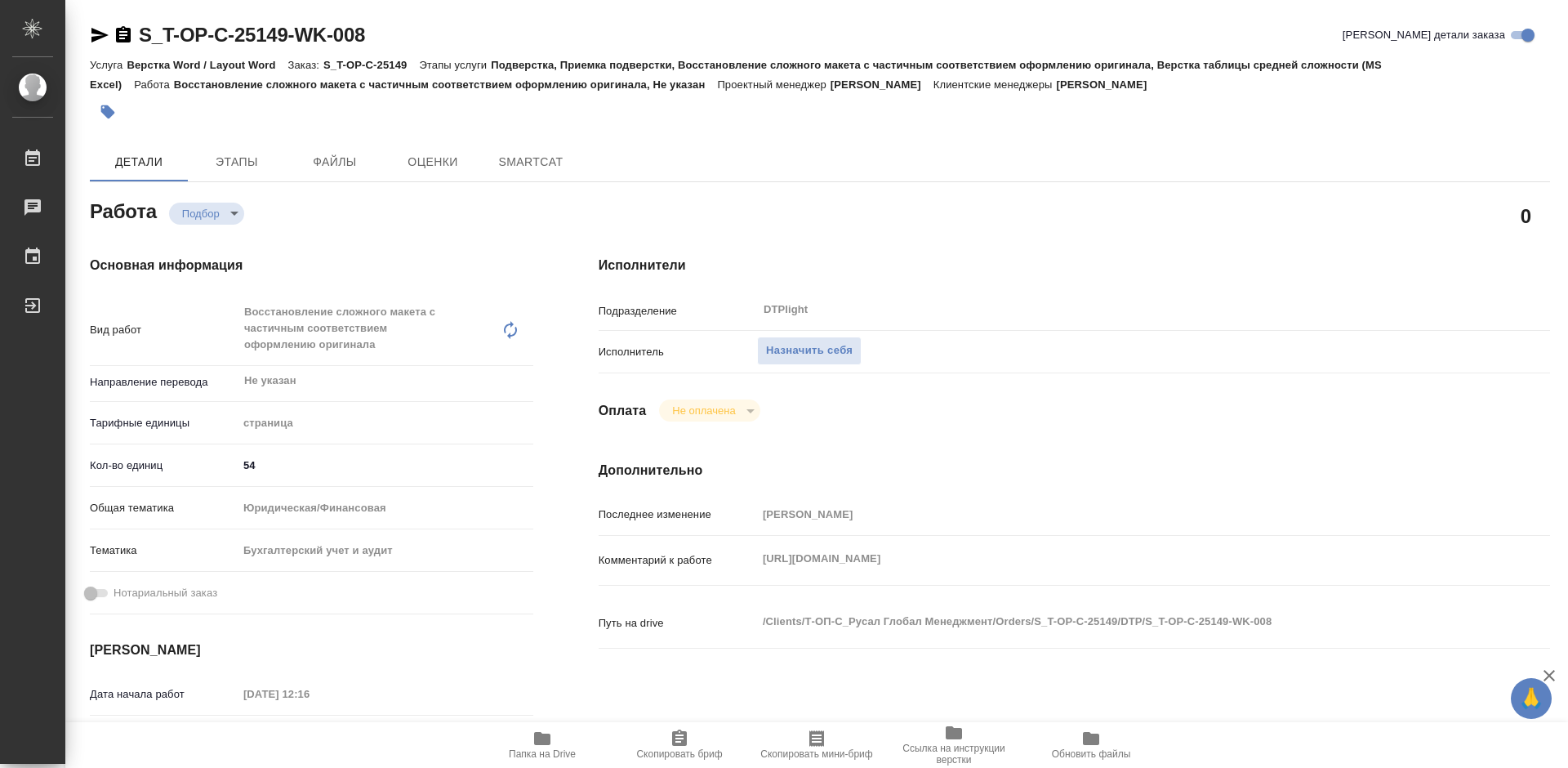
type textarea "x"
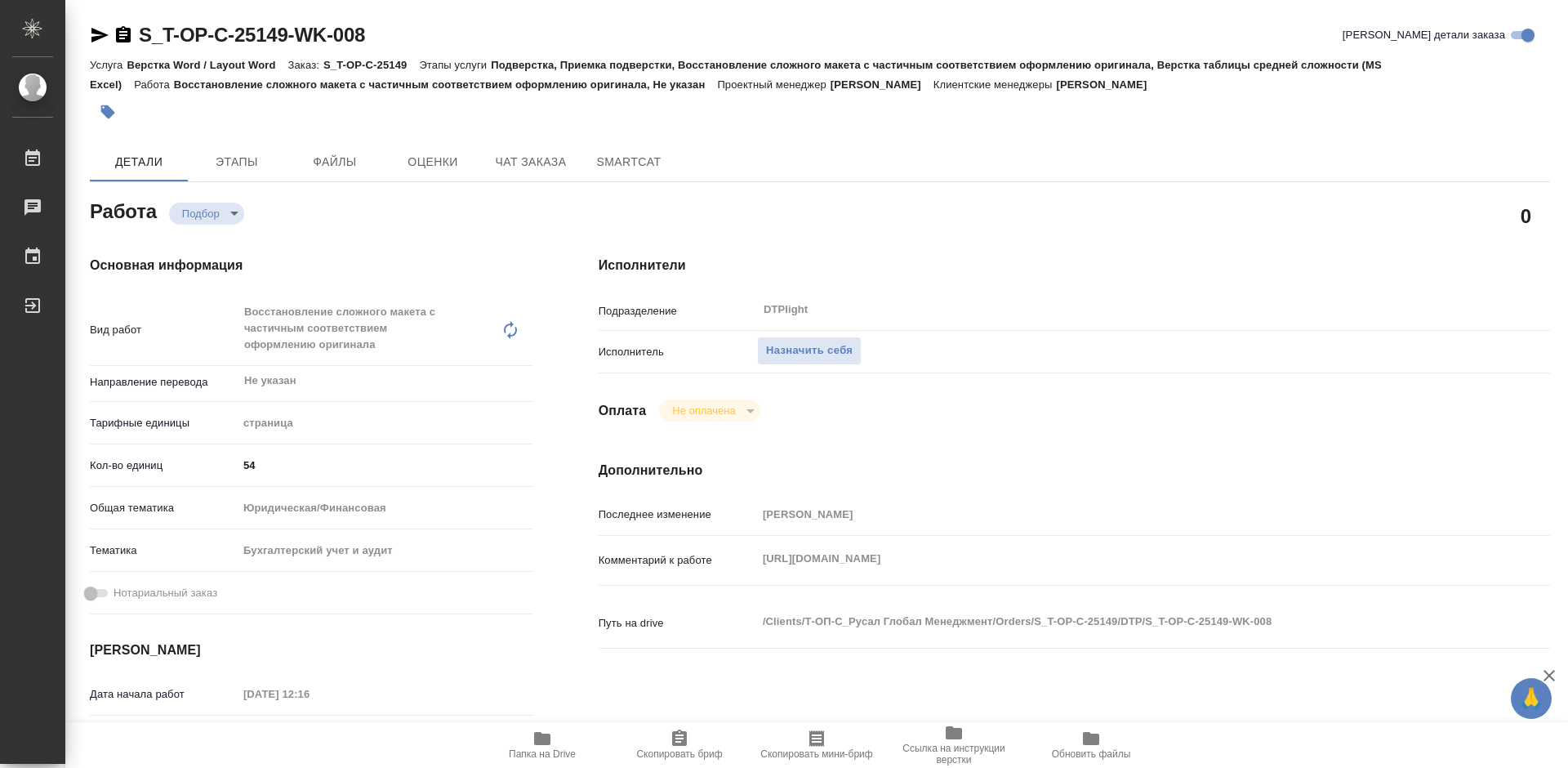
type textarea "x"
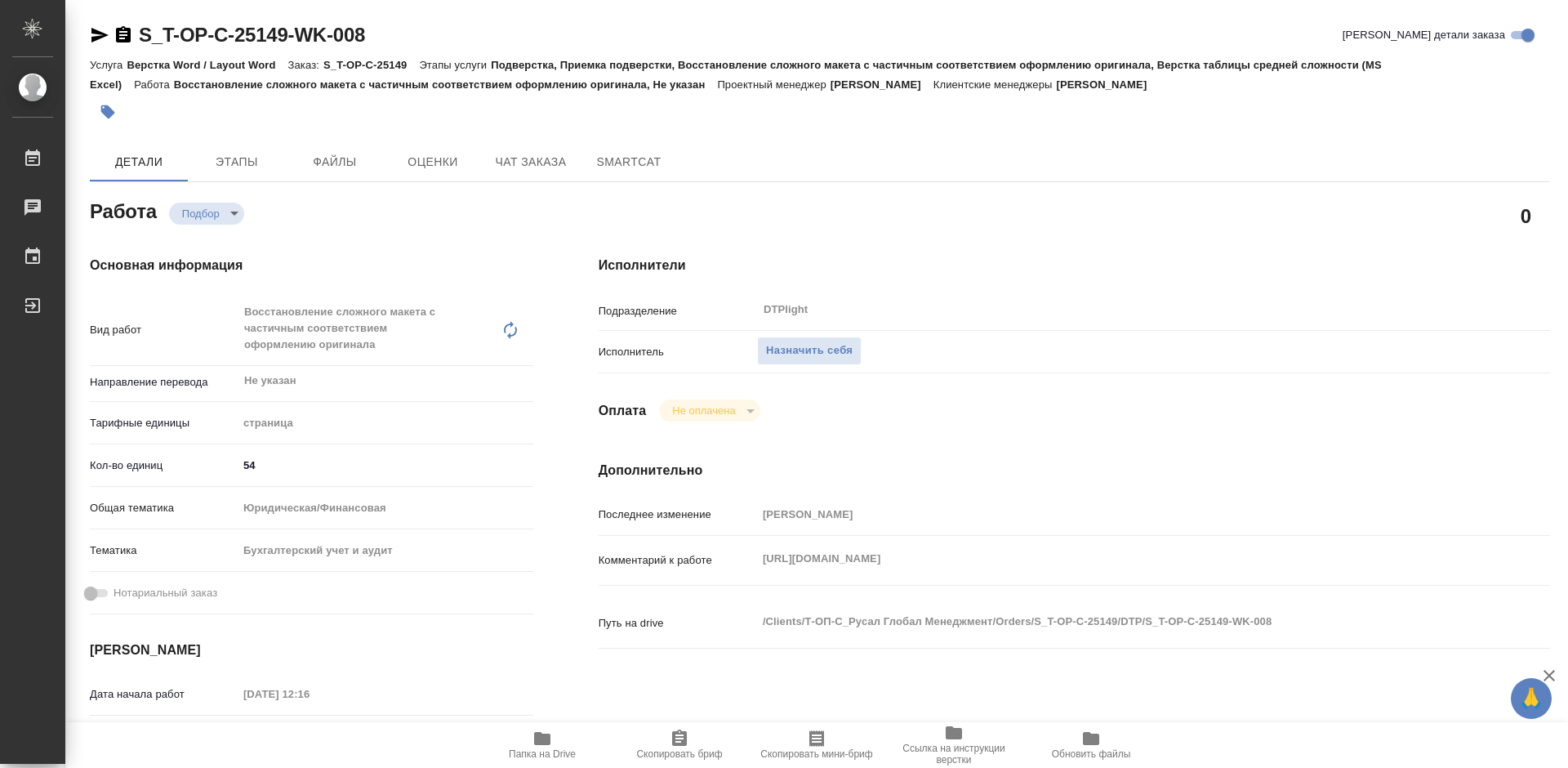
type textarea "x"
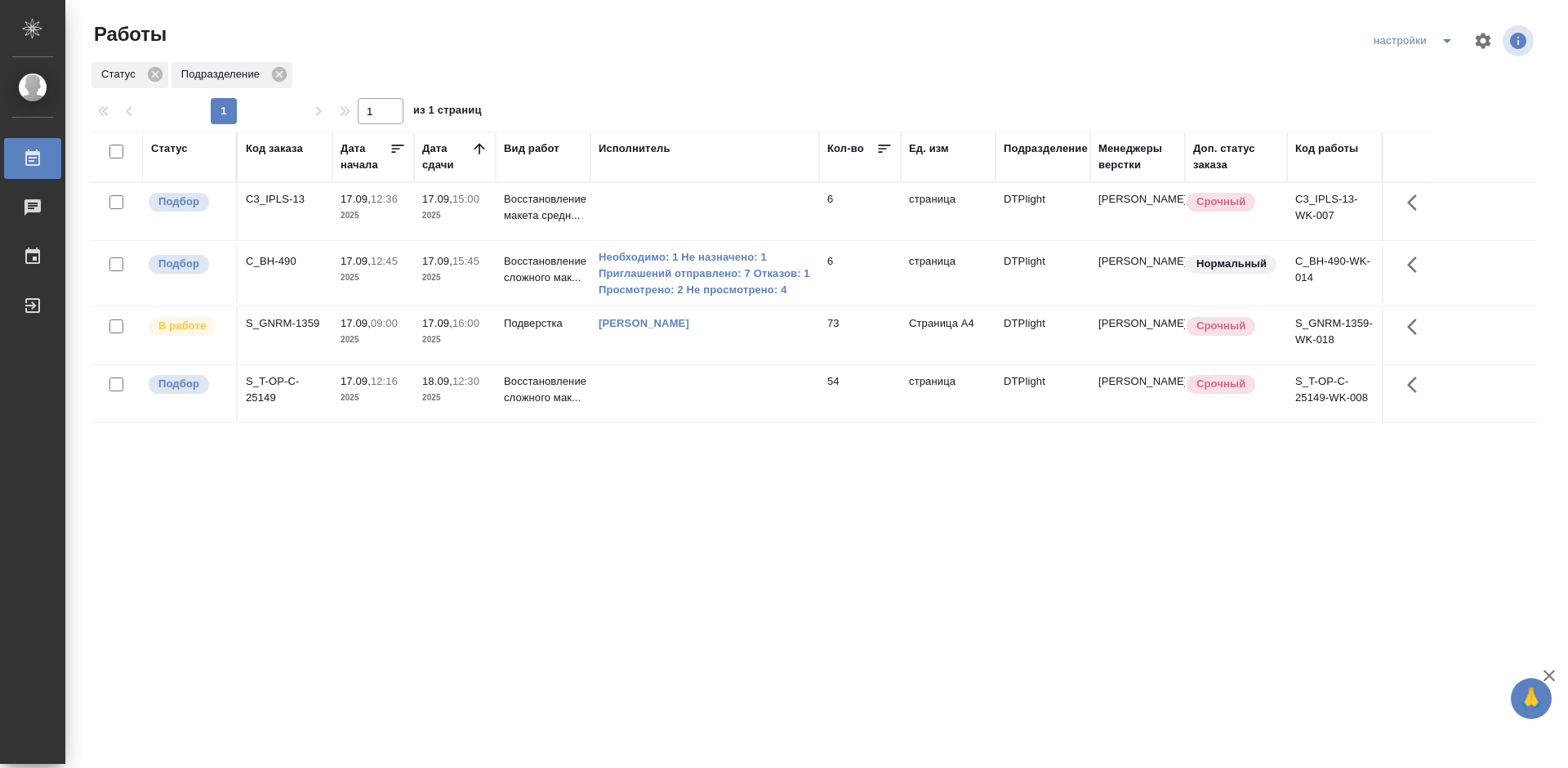
drag, startPoint x: 997, startPoint y: 486, endPoint x: 1310, endPoint y: 225, distance: 407.5
click at [999, 486] on div "Статус Код заказа Дата начала Дата сдачи Вид работ Исполнитель Кол-во Ед. изм П…" at bounding box center [813, 426] width 1447 height 588
click at [520, 466] on div "Статус Код заказа Дата начала Дата сдачи Вид работ Исполнитель Кол-во Ед. изм П…" at bounding box center [813, 426] width 1447 height 588
click at [265, 376] on div "S_T-OP-C-25149" at bounding box center [285, 390] width 78 height 33
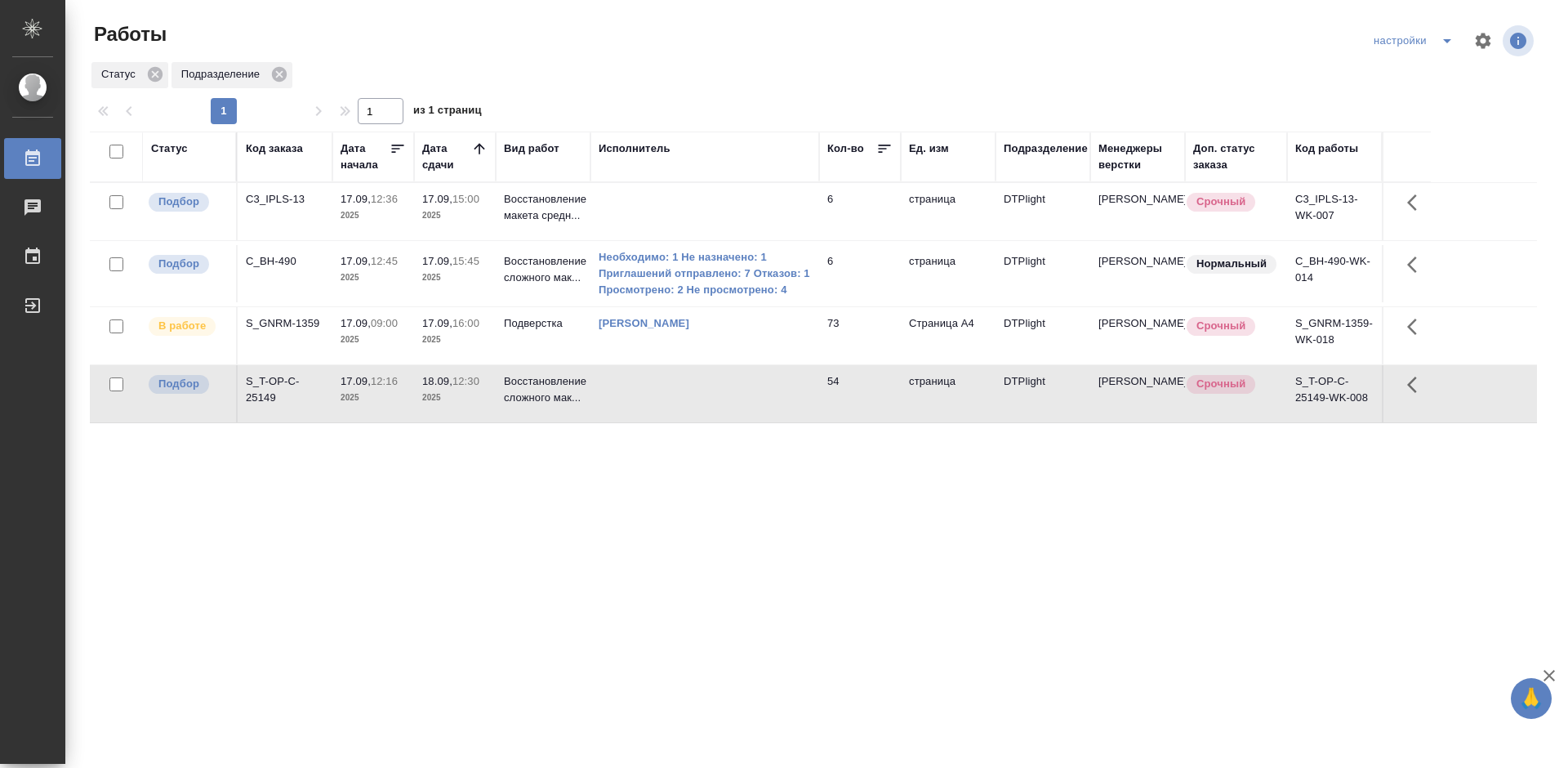
click at [265, 376] on div "S_T-OP-C-25149" at bounding box center [285, 390] width 78 height 33
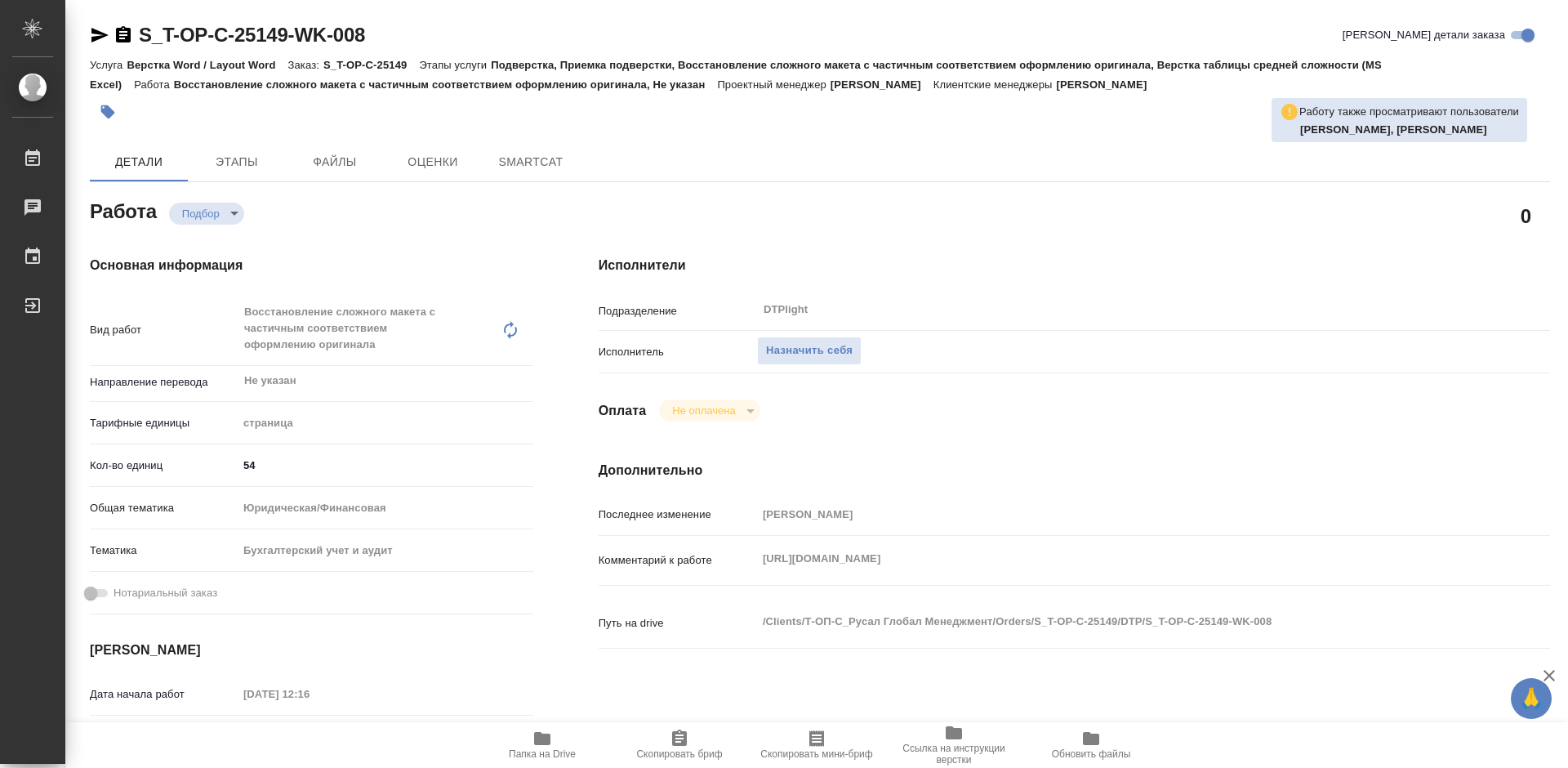
type textarea "x"
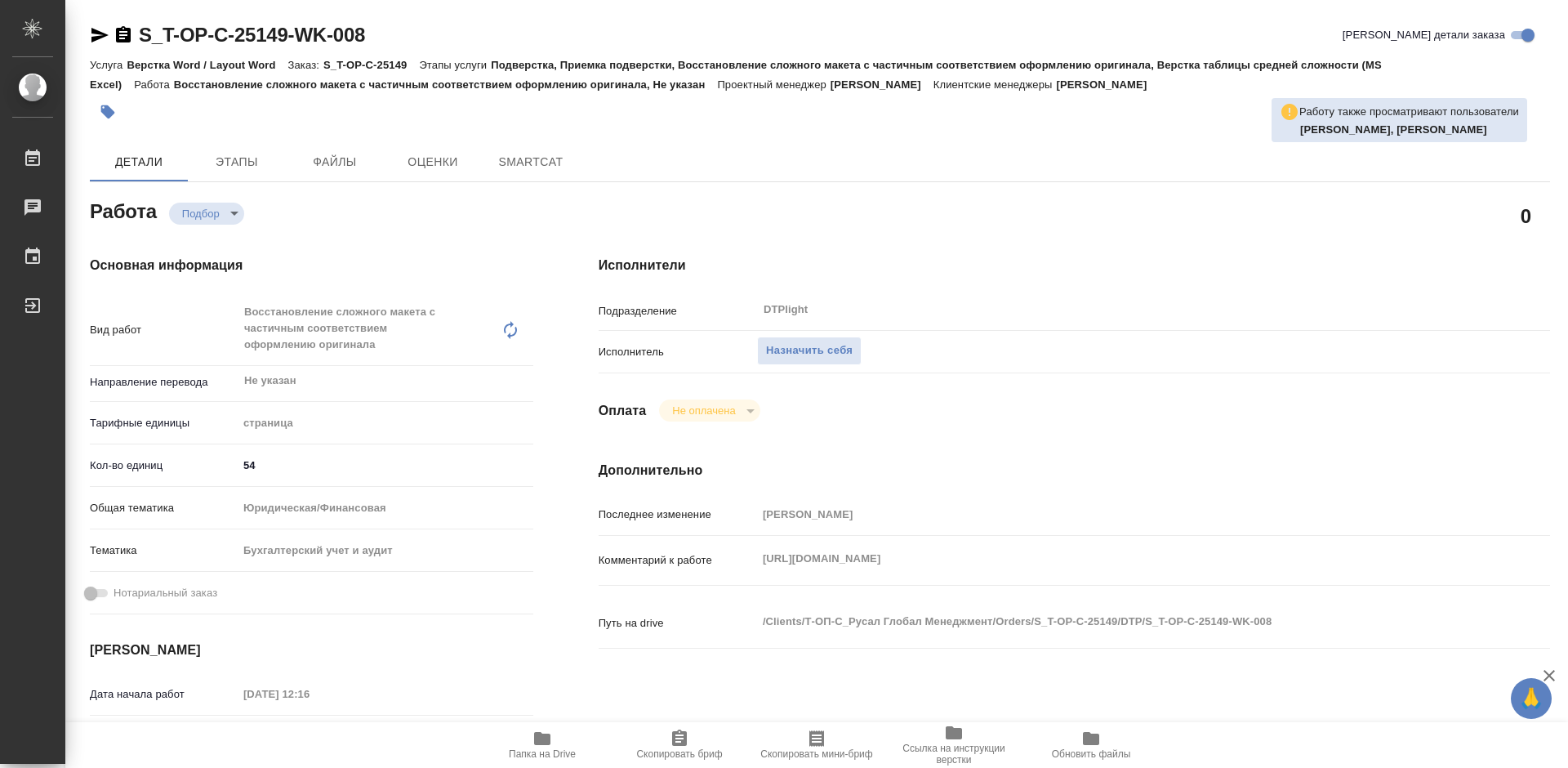
type textarea "x"
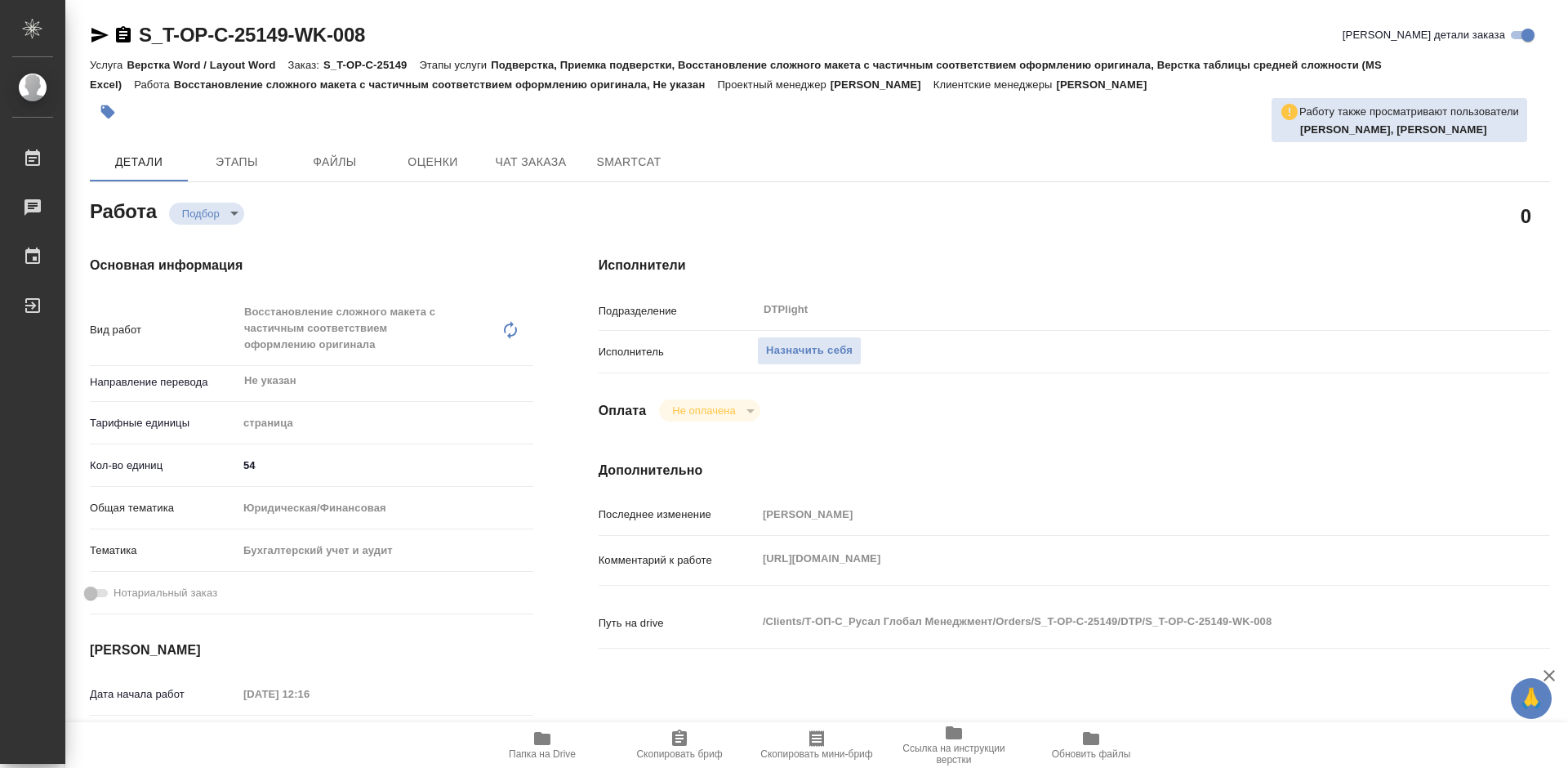
type textarea "x"
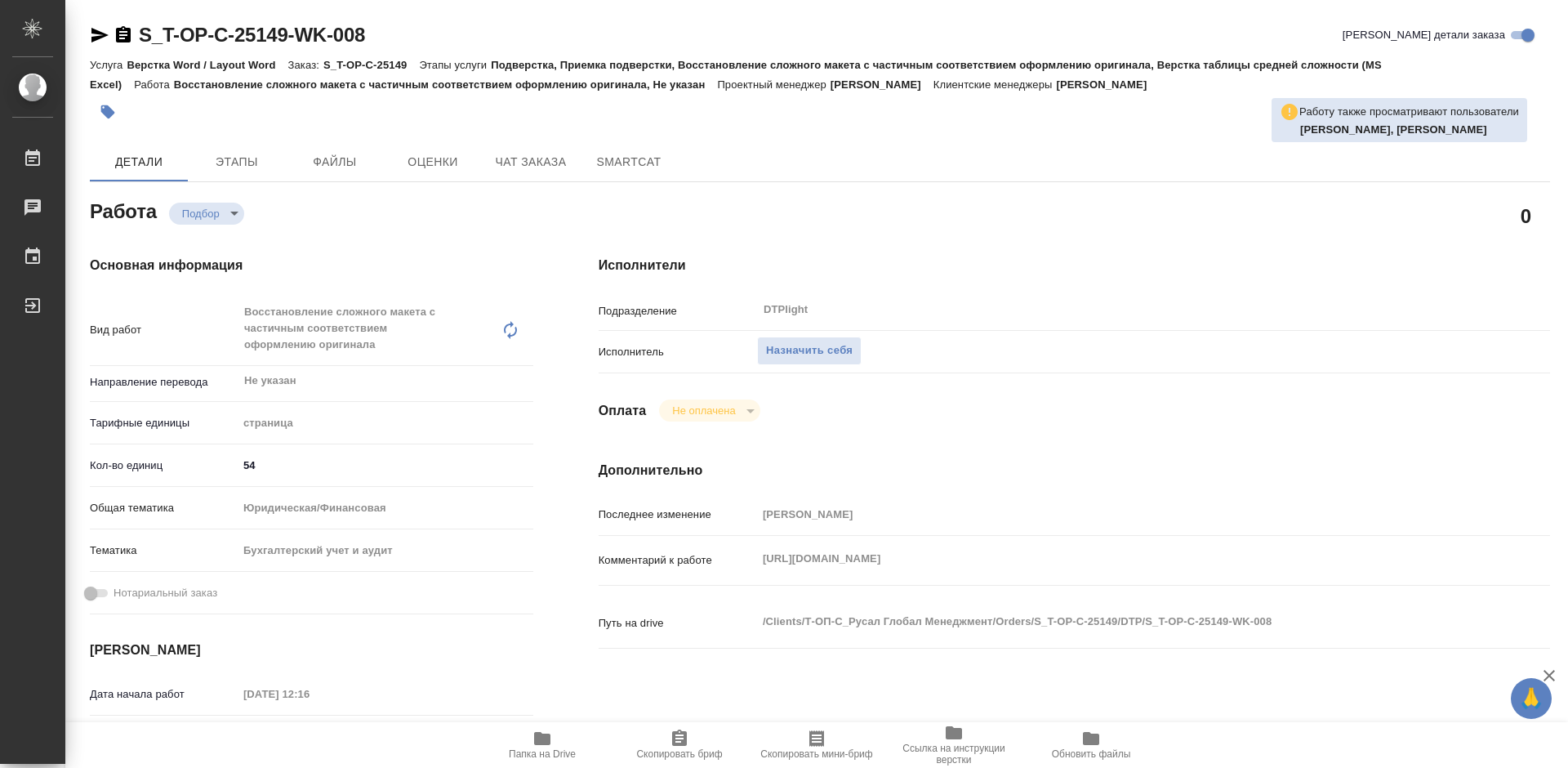
type textarea "x"
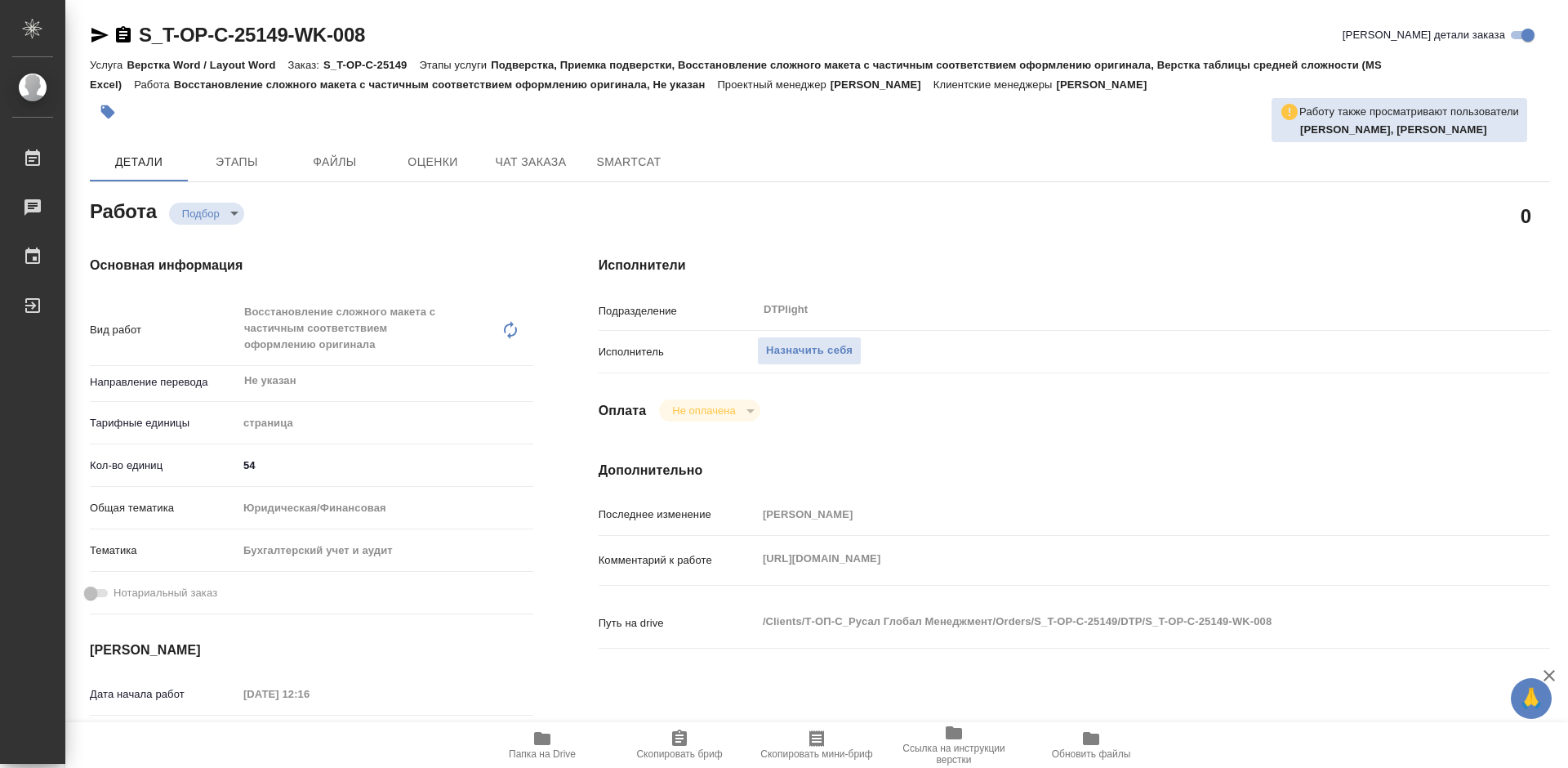
click at [543, 743] on icon "button" at bounding box center [542, 739] width 16 height 13
type textarea "x"
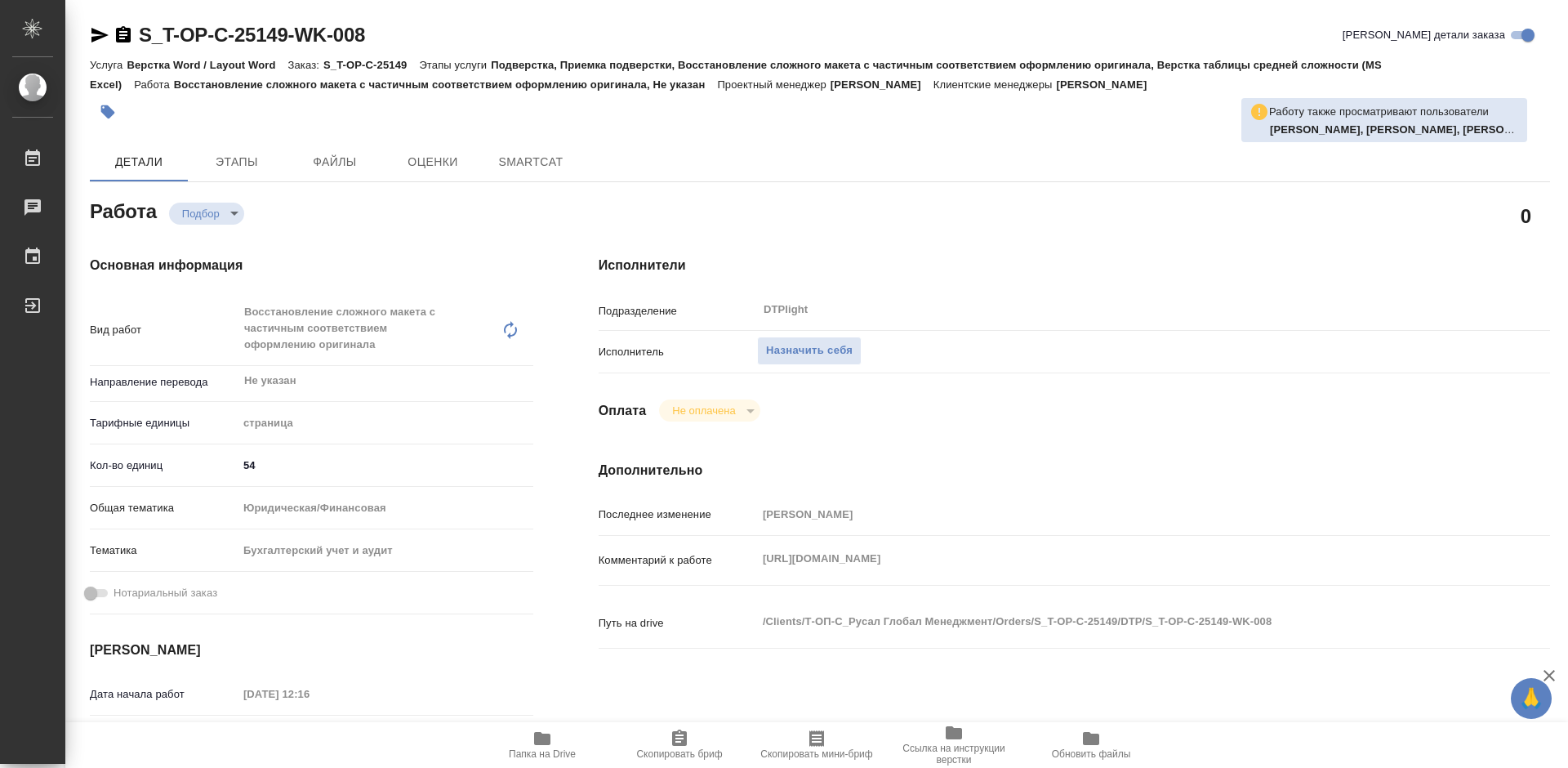
type textarea "x"
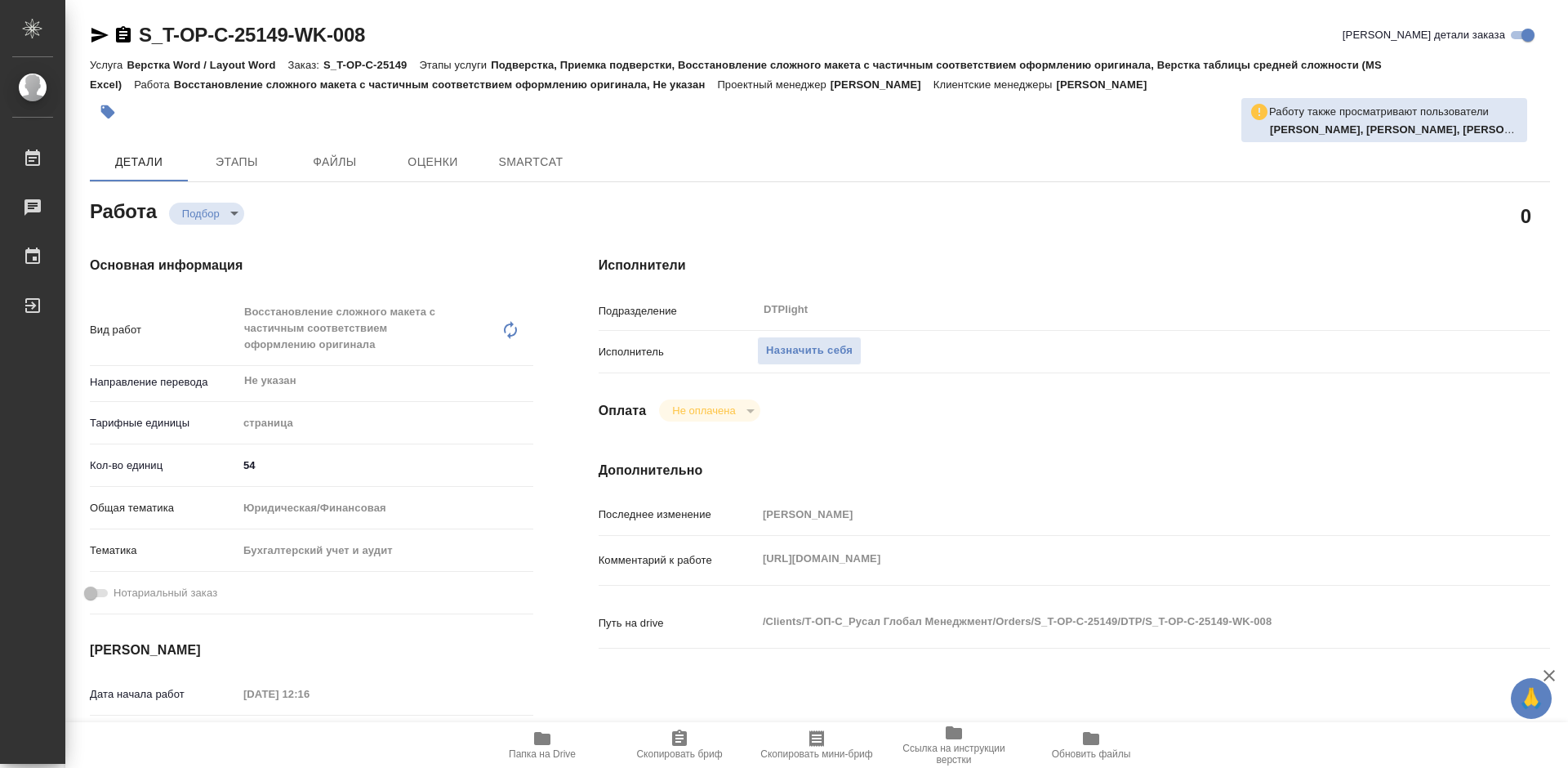
type textarea "x"
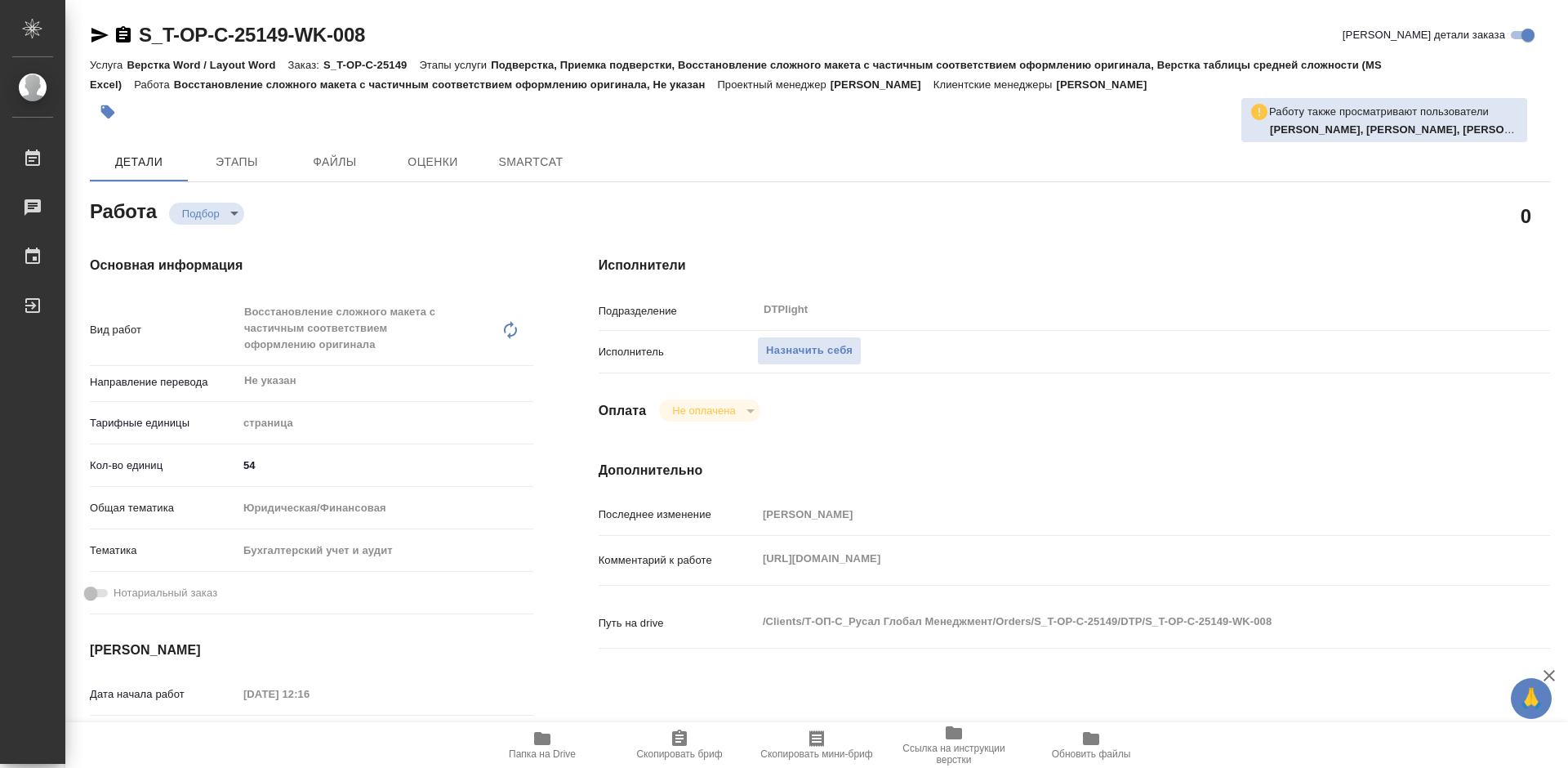
type textarea "x"
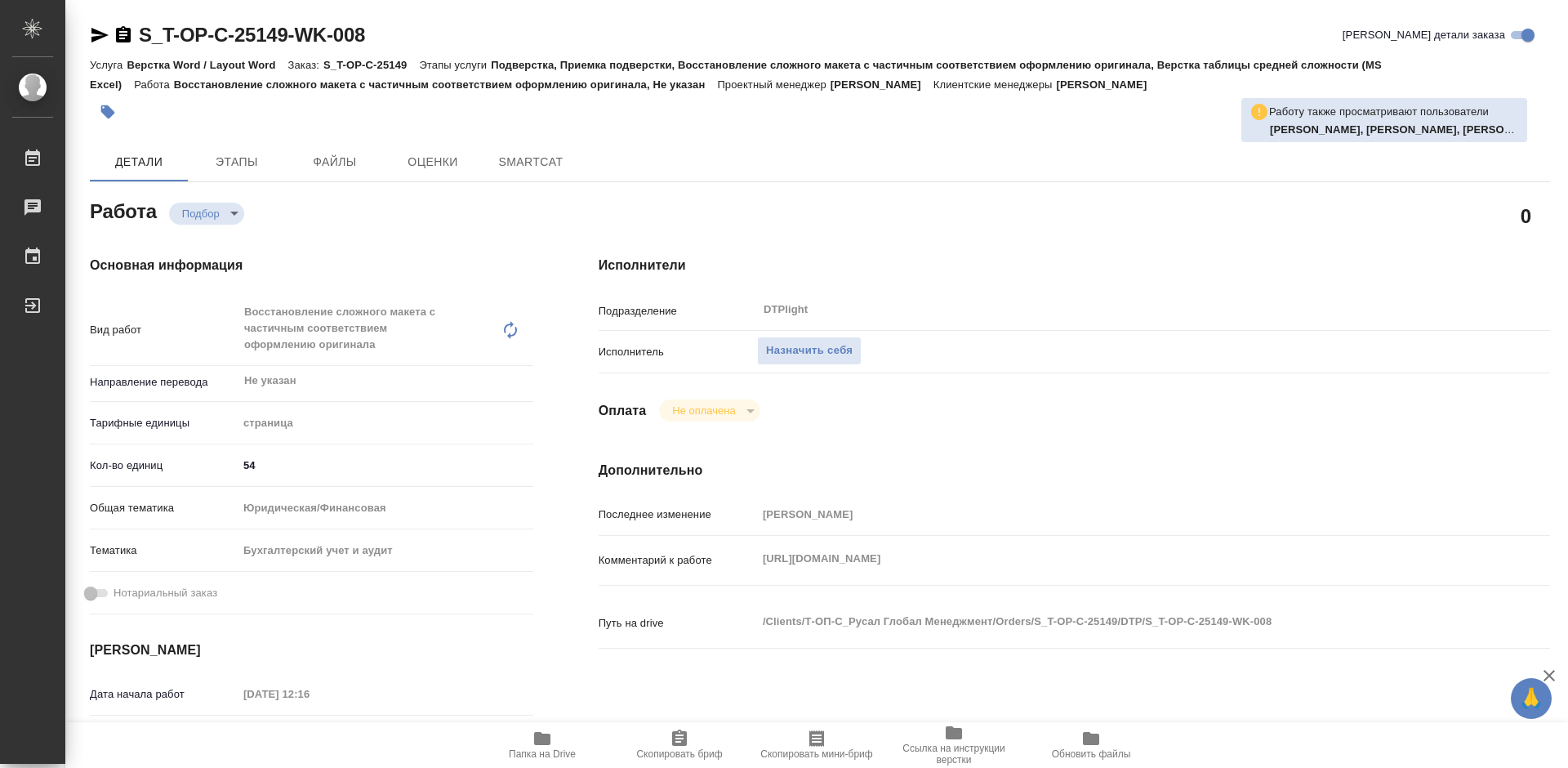
type textarea "x"
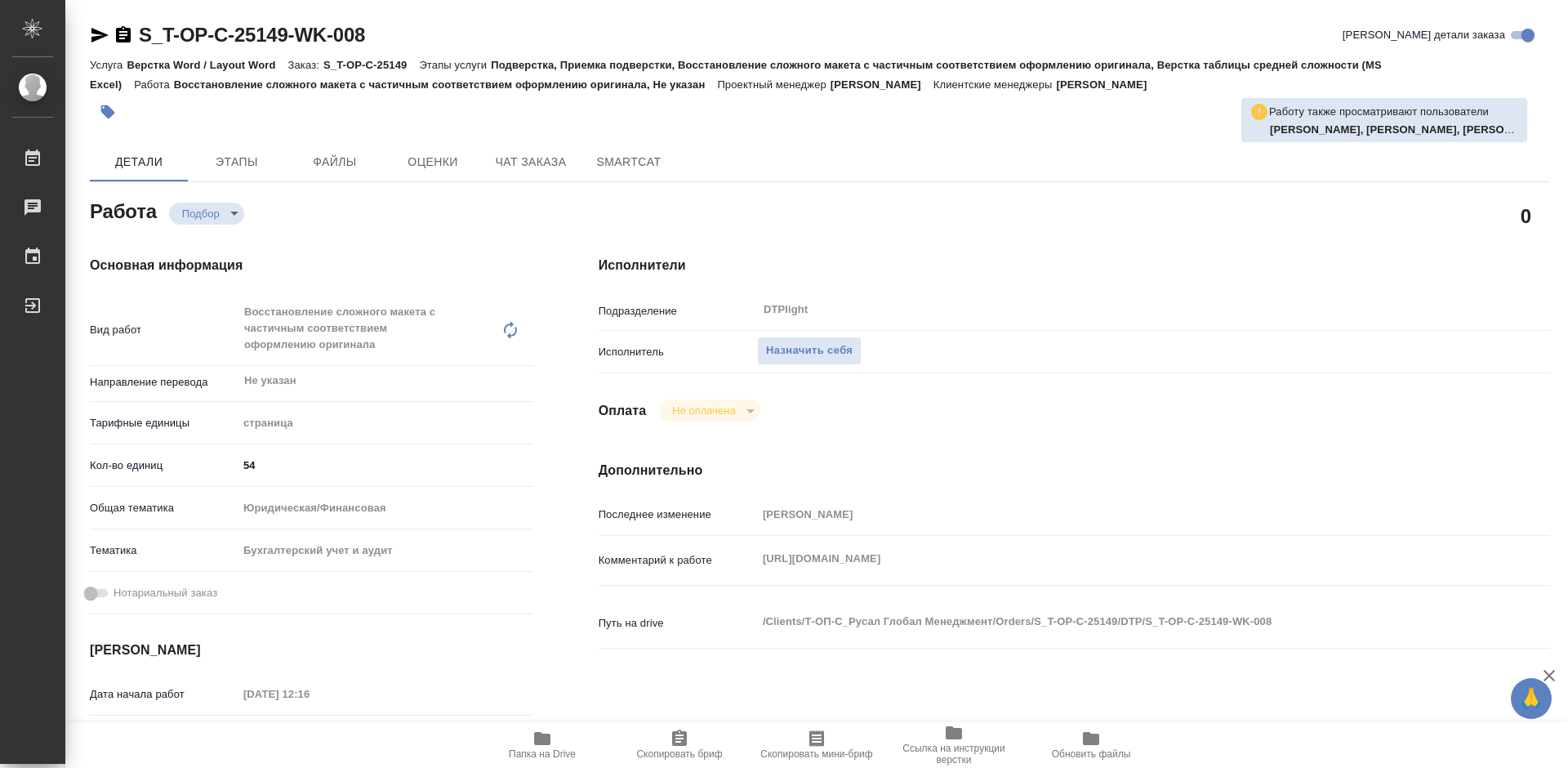
type textarea "x"
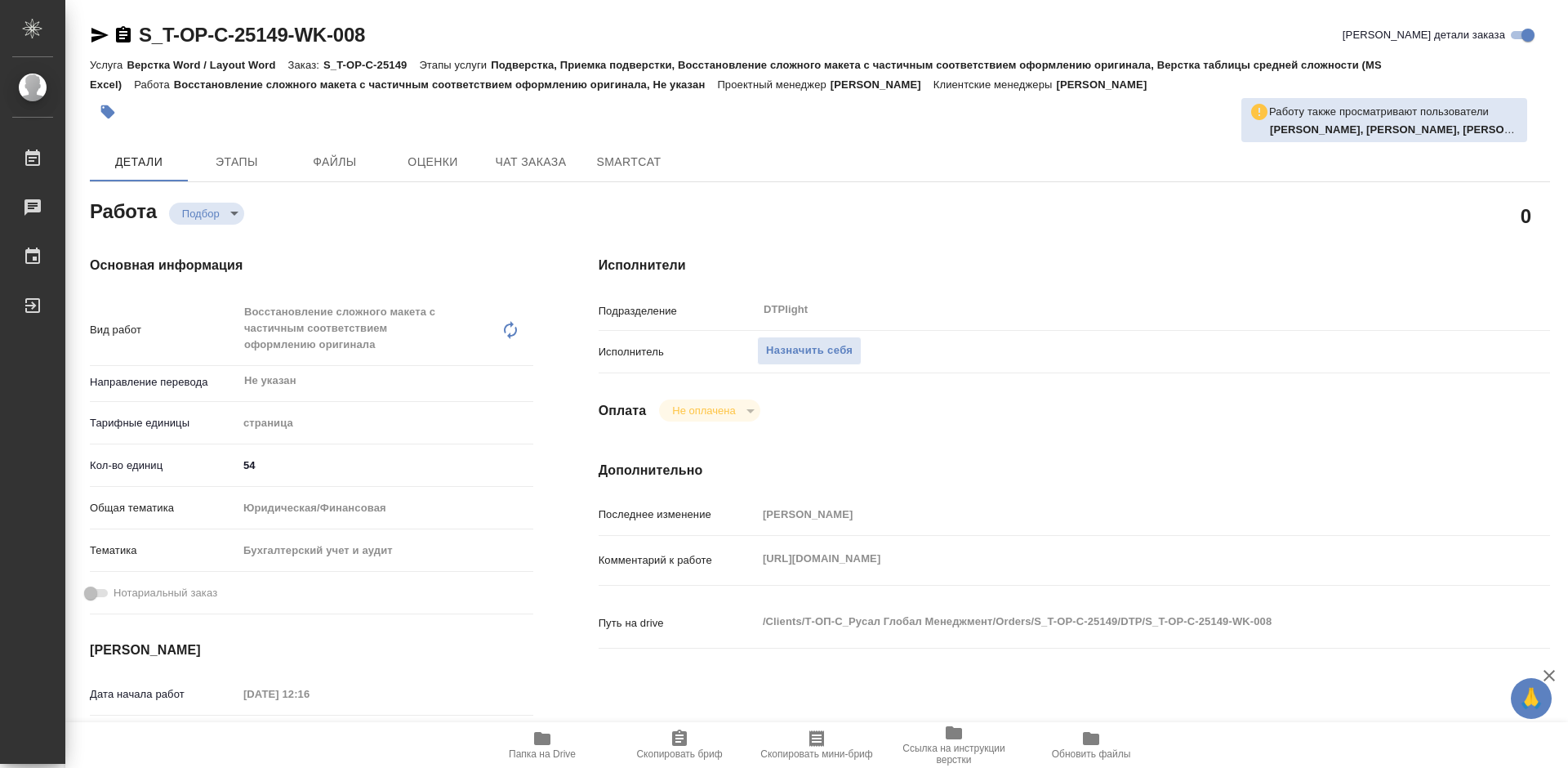
type textarea "x"
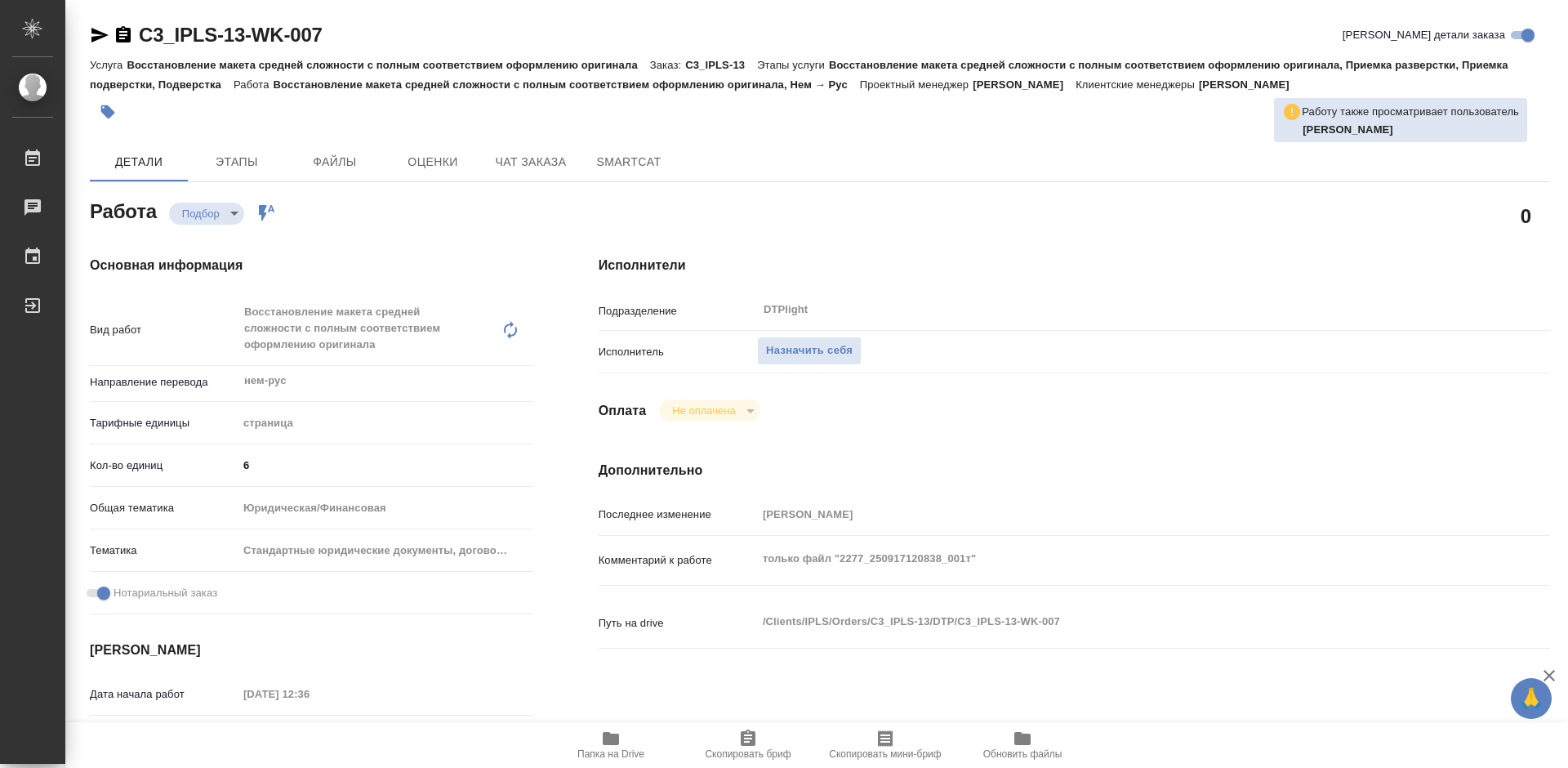
click at [608, 746] on icon "button" at bounding box center [611, 739] width 20 height 20
